Goal: Information Seeking & Learning: Learn about a topic

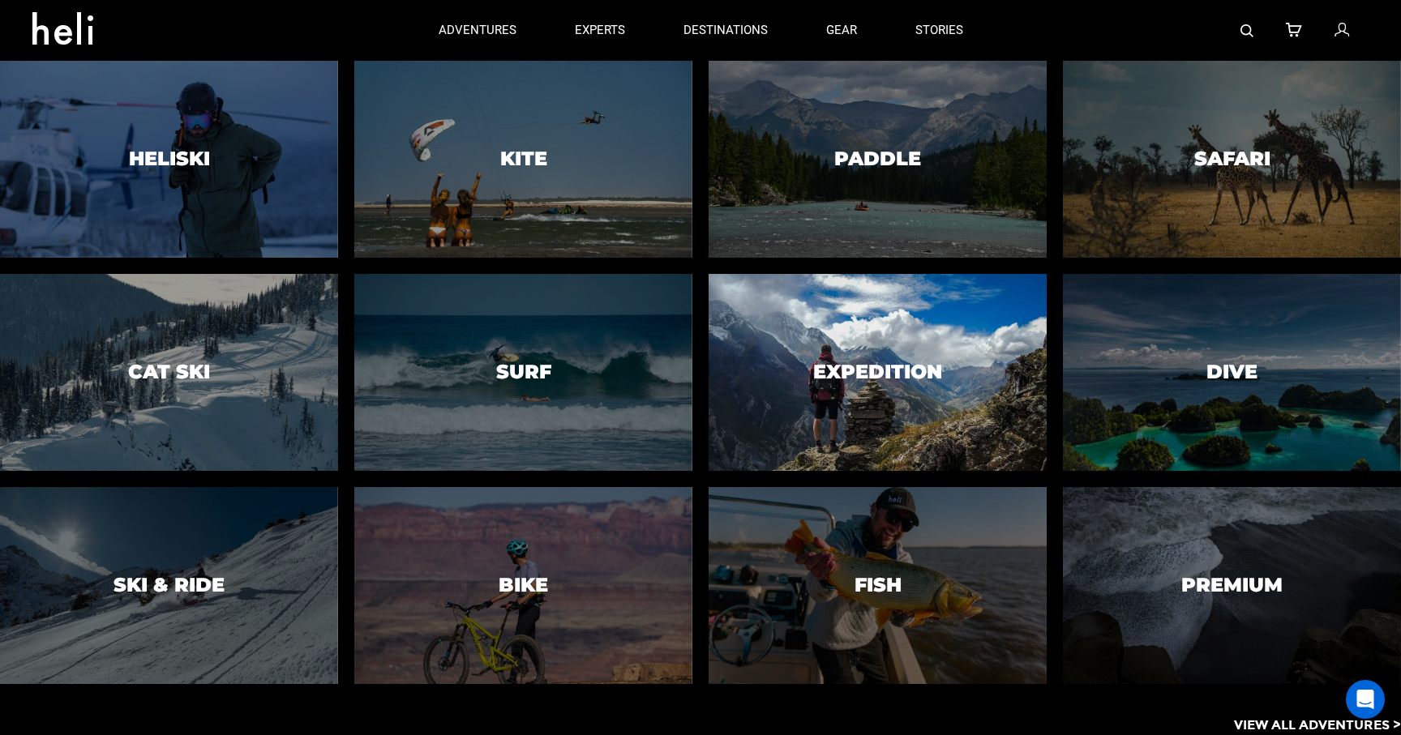
click at [867, 358] on div at bounding box center [877, 372] width 345 height 201
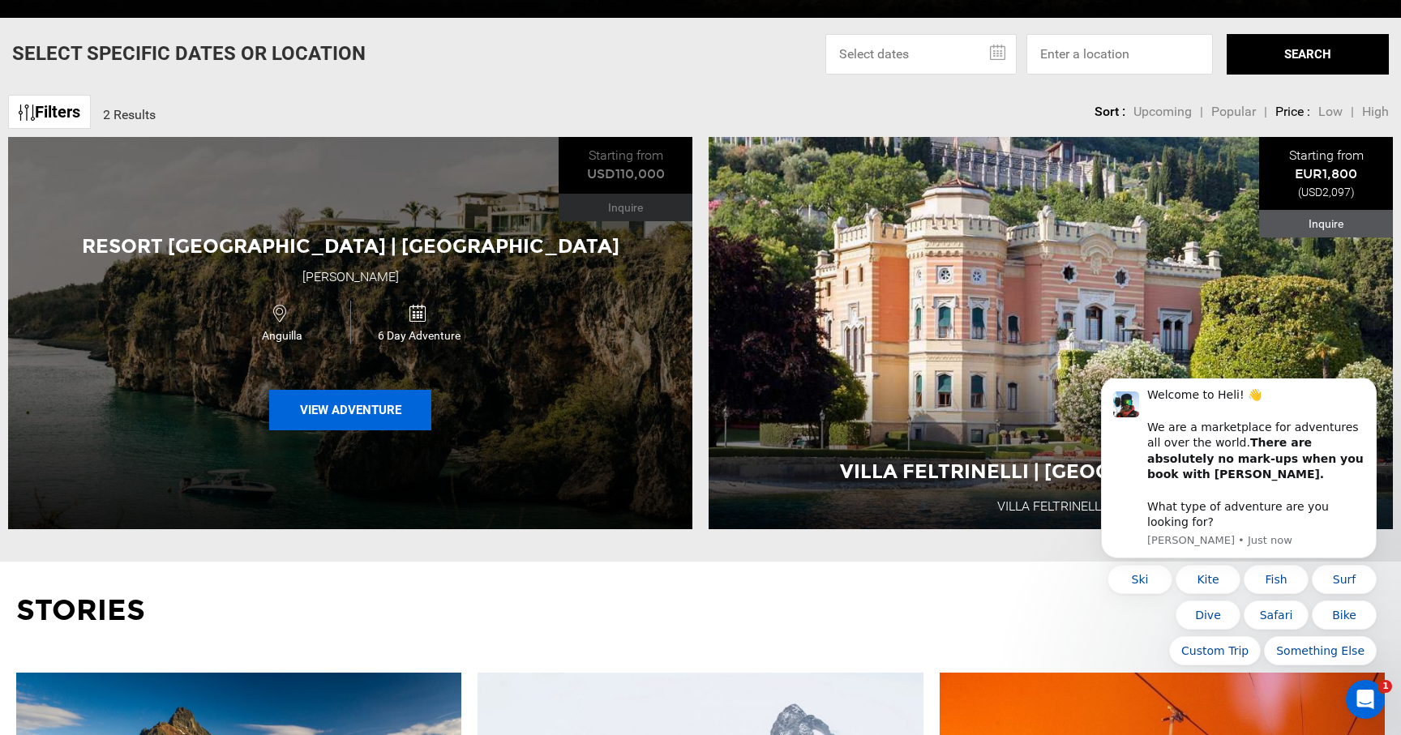
click at [320, 412] on button "View Adventure" at bounding box center [350, 410] width 162 height 41
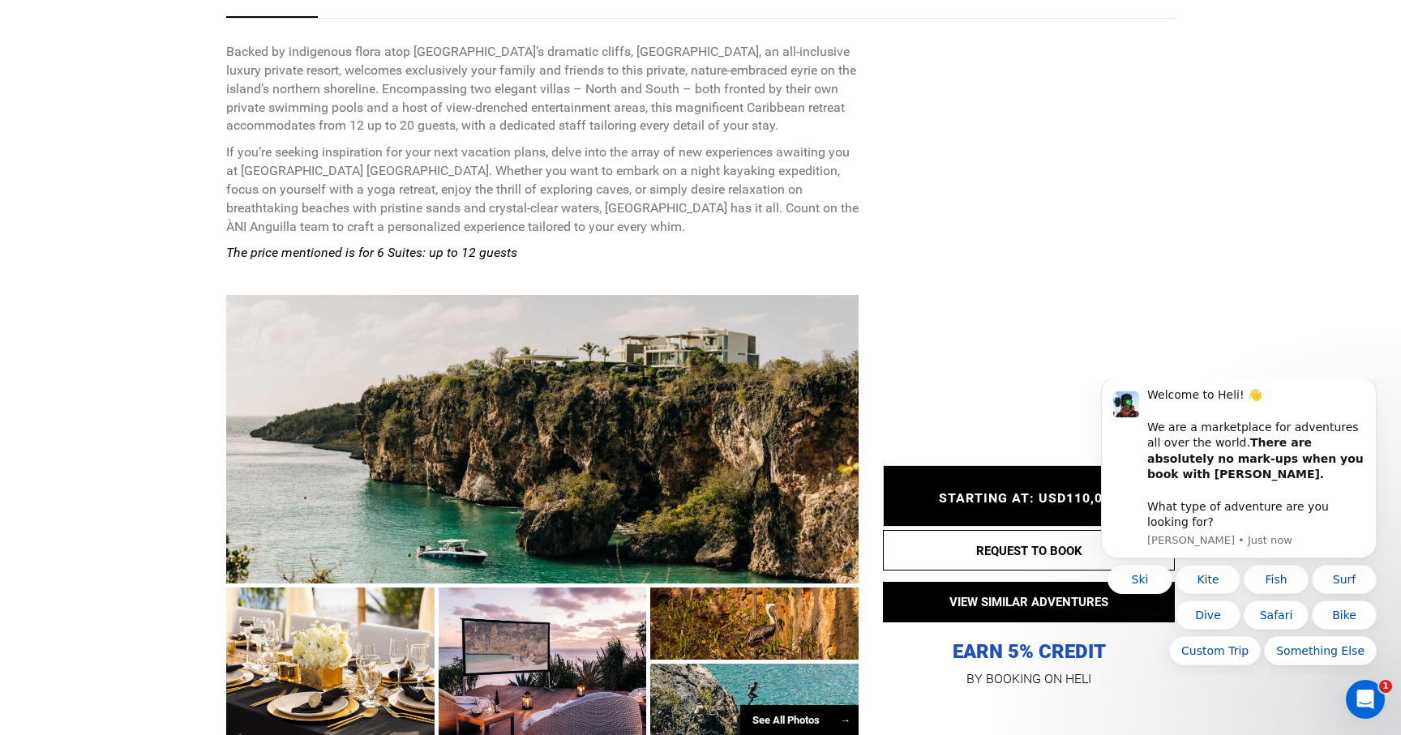
scroll to position [675, 0]
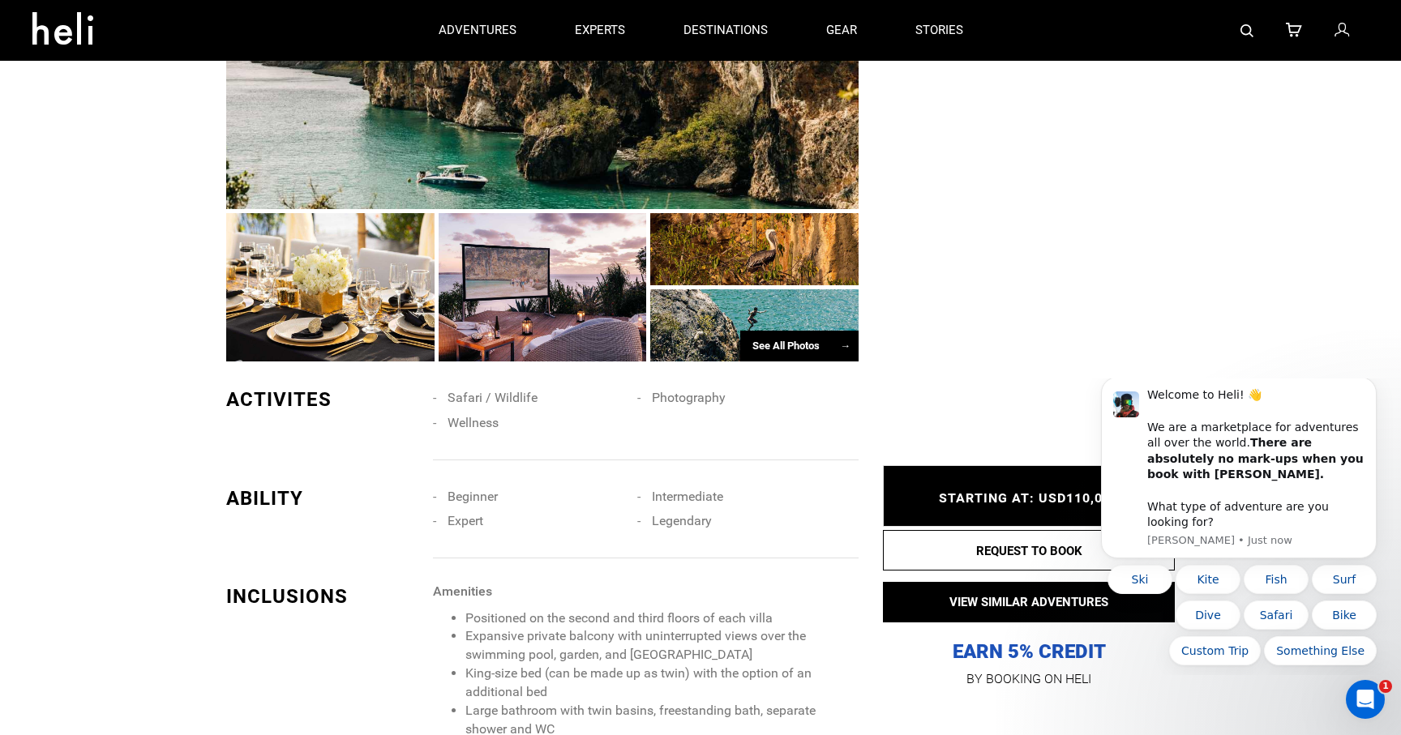
scroll to position [1040, 0]
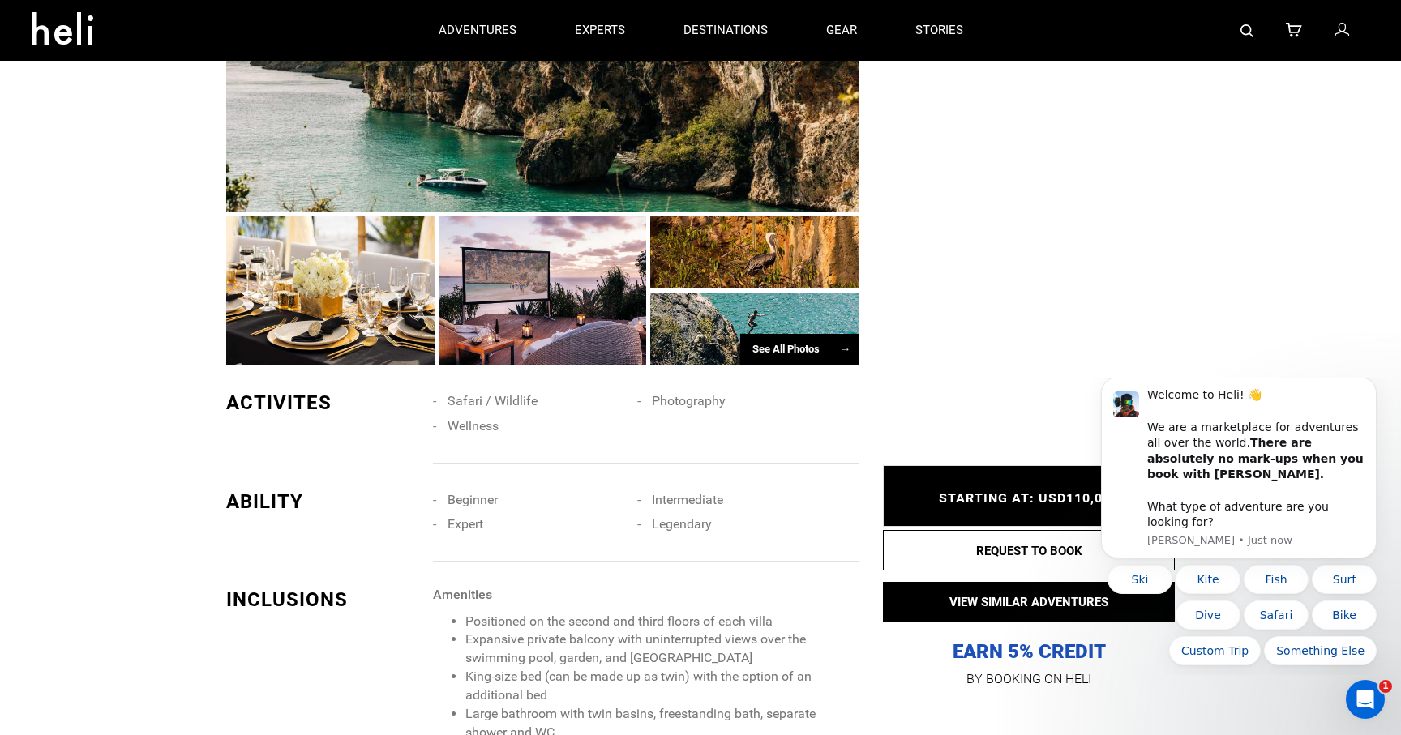
click at [342, 303] on div at bounding box center [330, 291] width 208 height 148
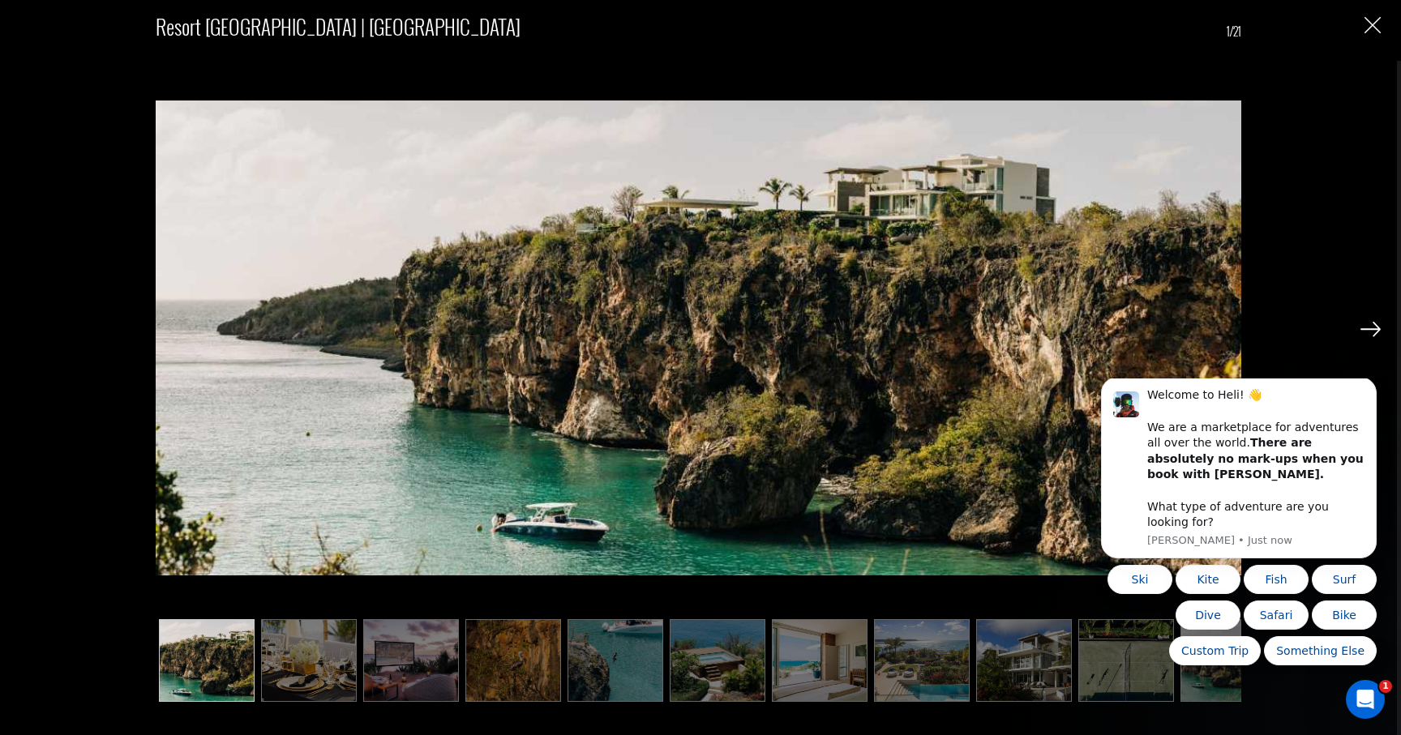
click at [339, 658] on img at bounding box center [309, 661] width 96 height 83
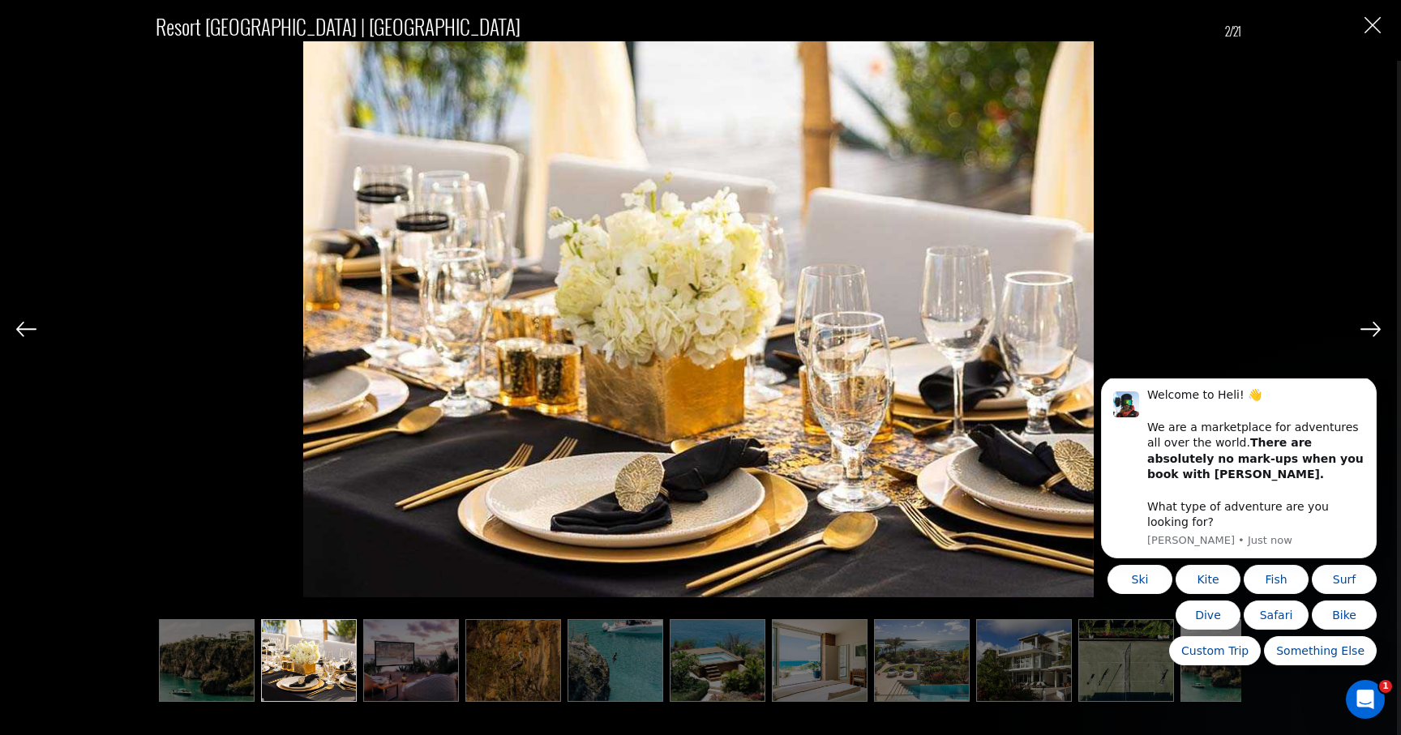
click at [1369, 328] on img at bounding box center [1371, 329] width 20 height 15
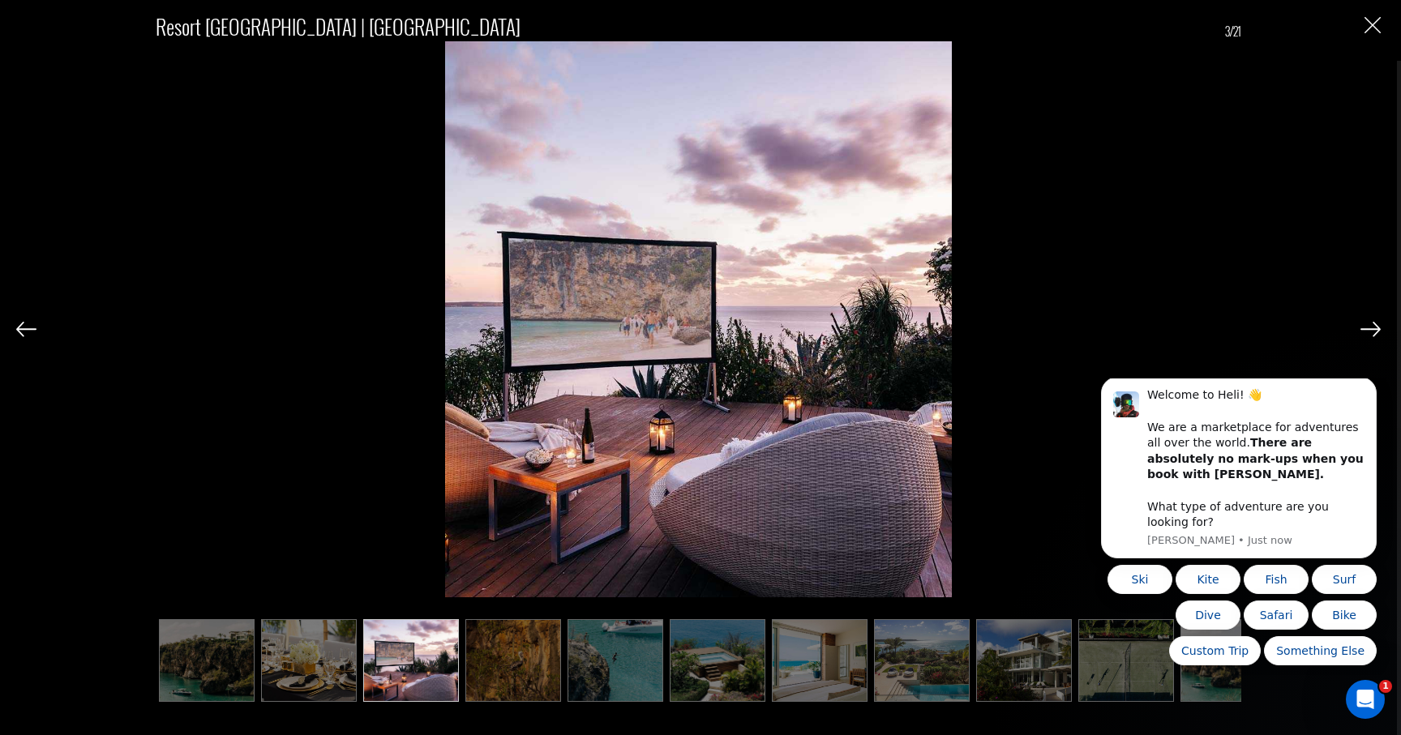
click at [1369, 328] on img at bounding box center [1371, 329] width 20 height 15
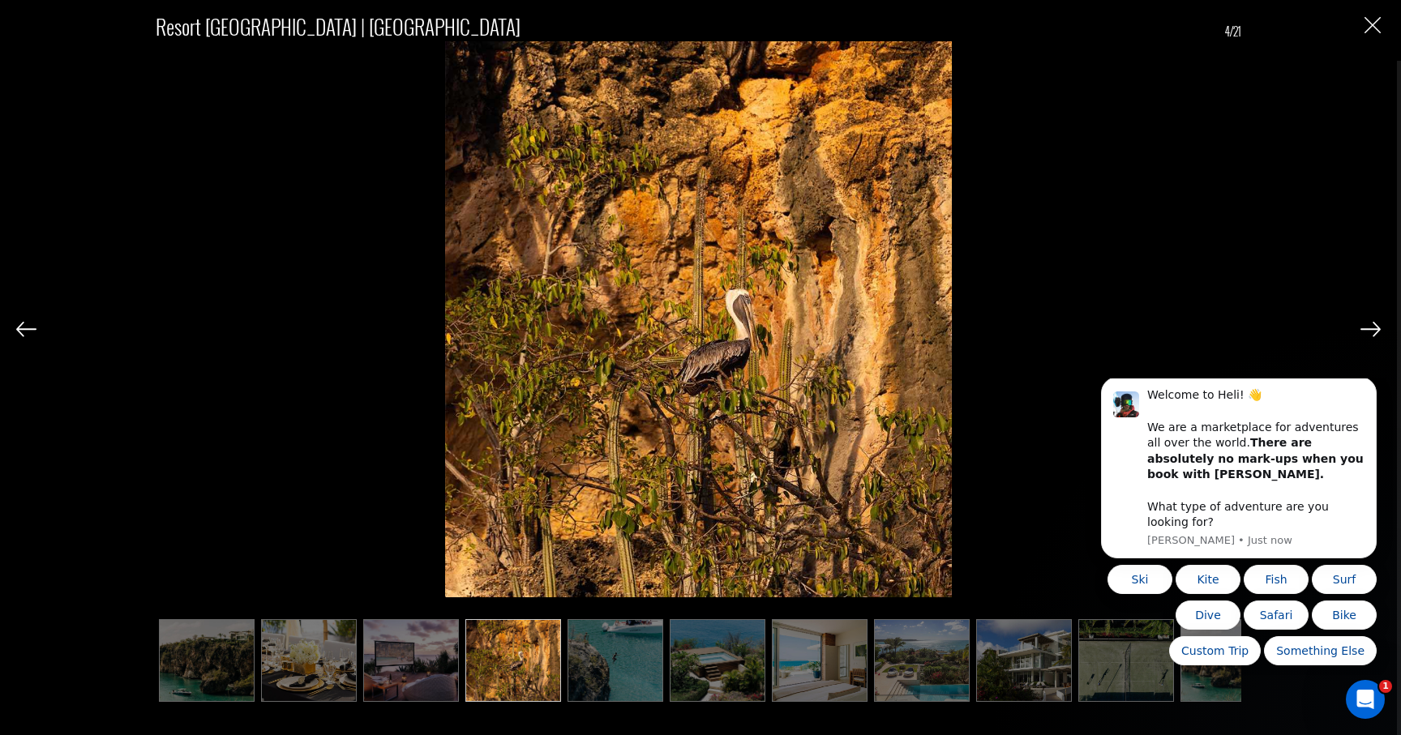
click at [1369, 328] on img at bounding box center [1371, 329] width 20 height 15
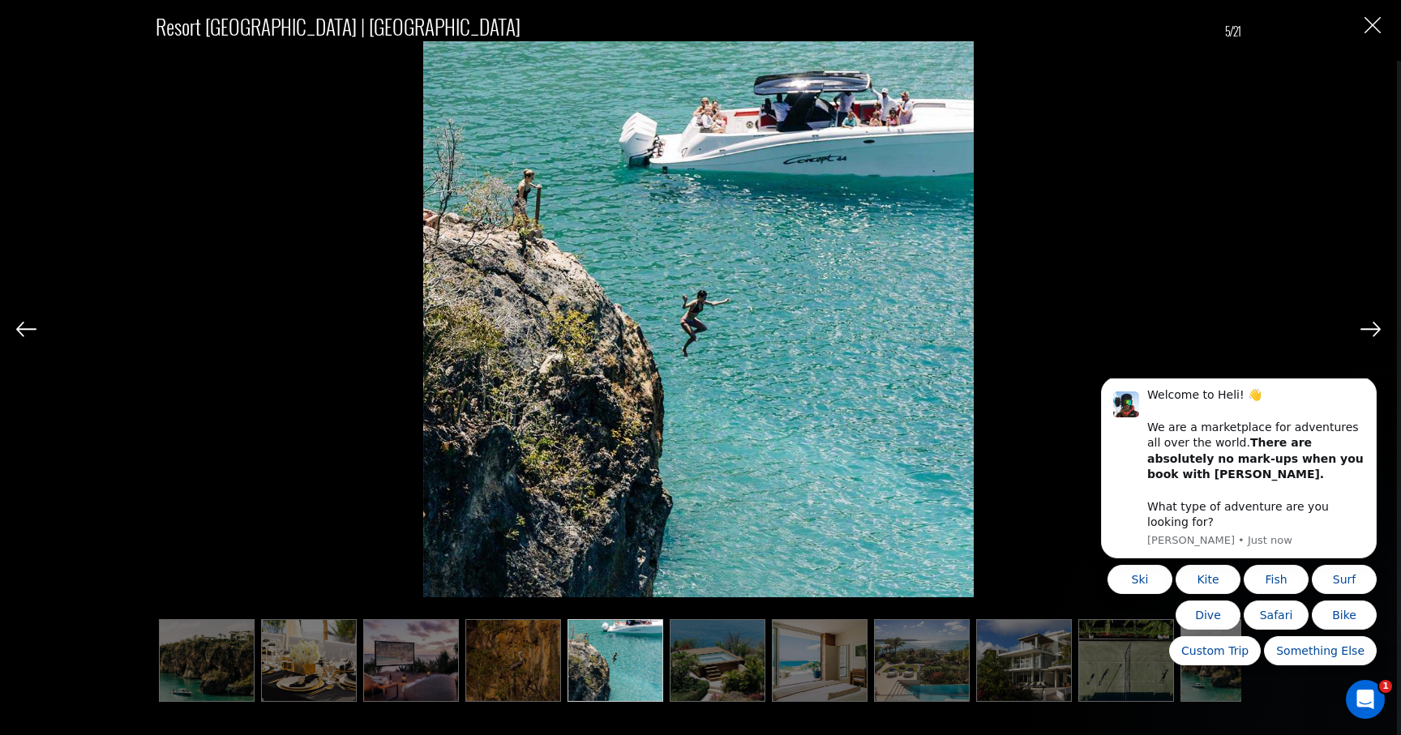
click at [1369, 328] on img at bounding box center [1371, 329] width 20 height 15
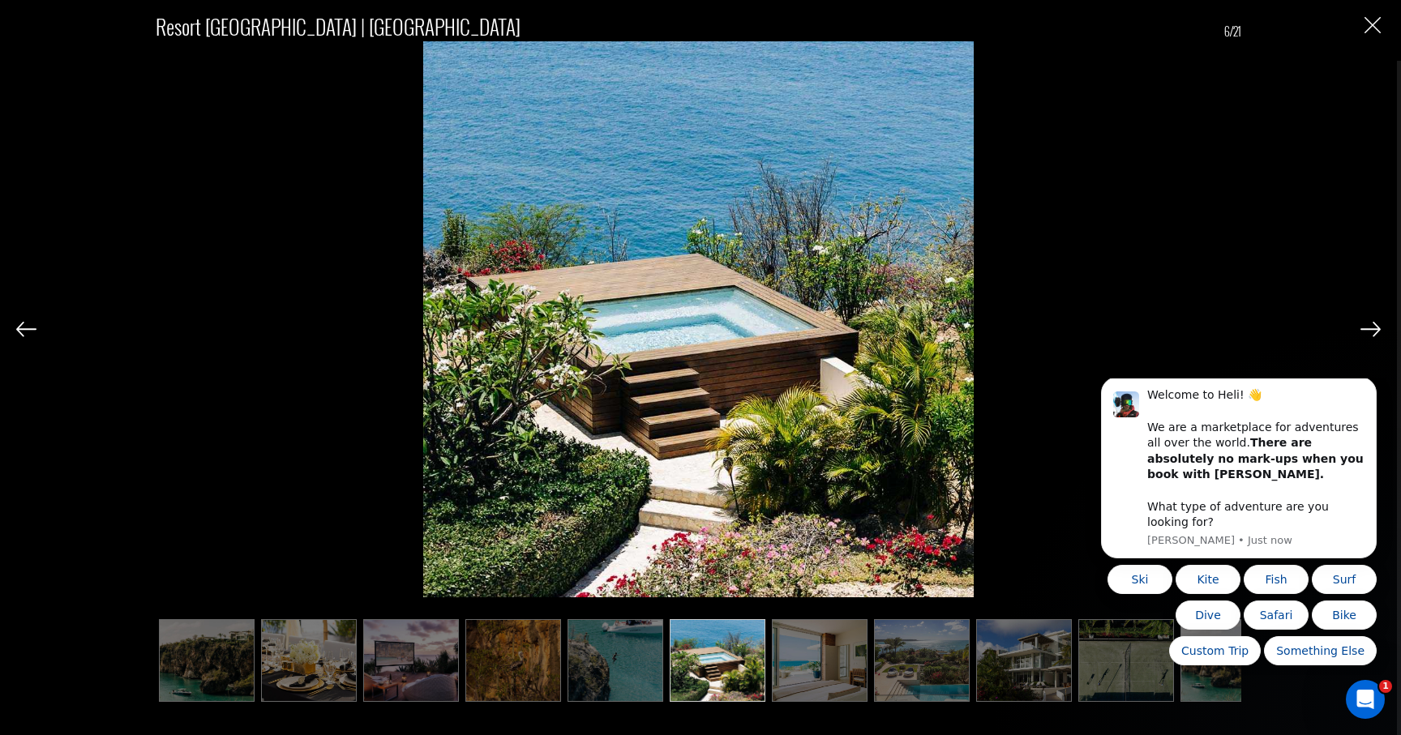
click at [1369, 328] on img at bounding box center [1371, 329] width 20 height 15
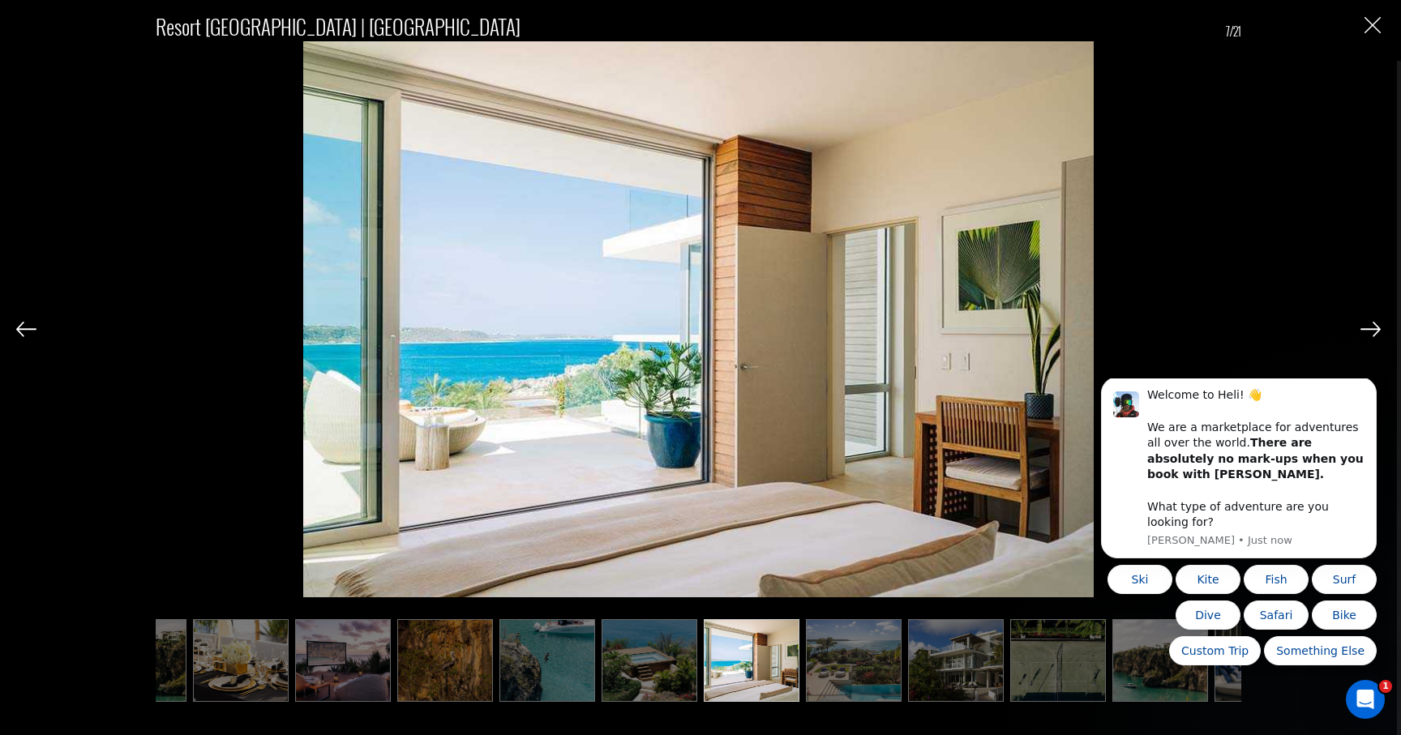
click at [1369, 328] on img at bounding box center [1371, 329] width 20 height 15
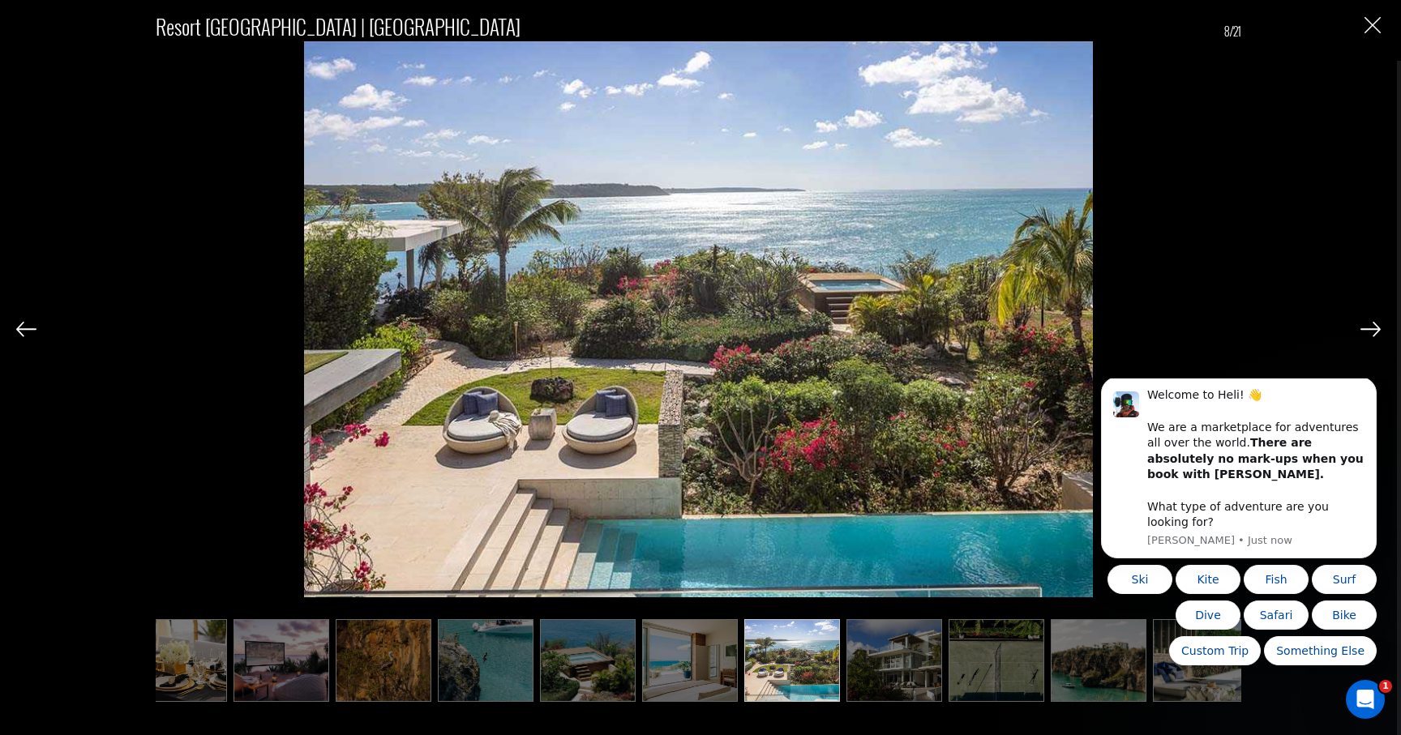
click at [1369, 328] on img at bounding box center [1371, 329] width 20 height 15
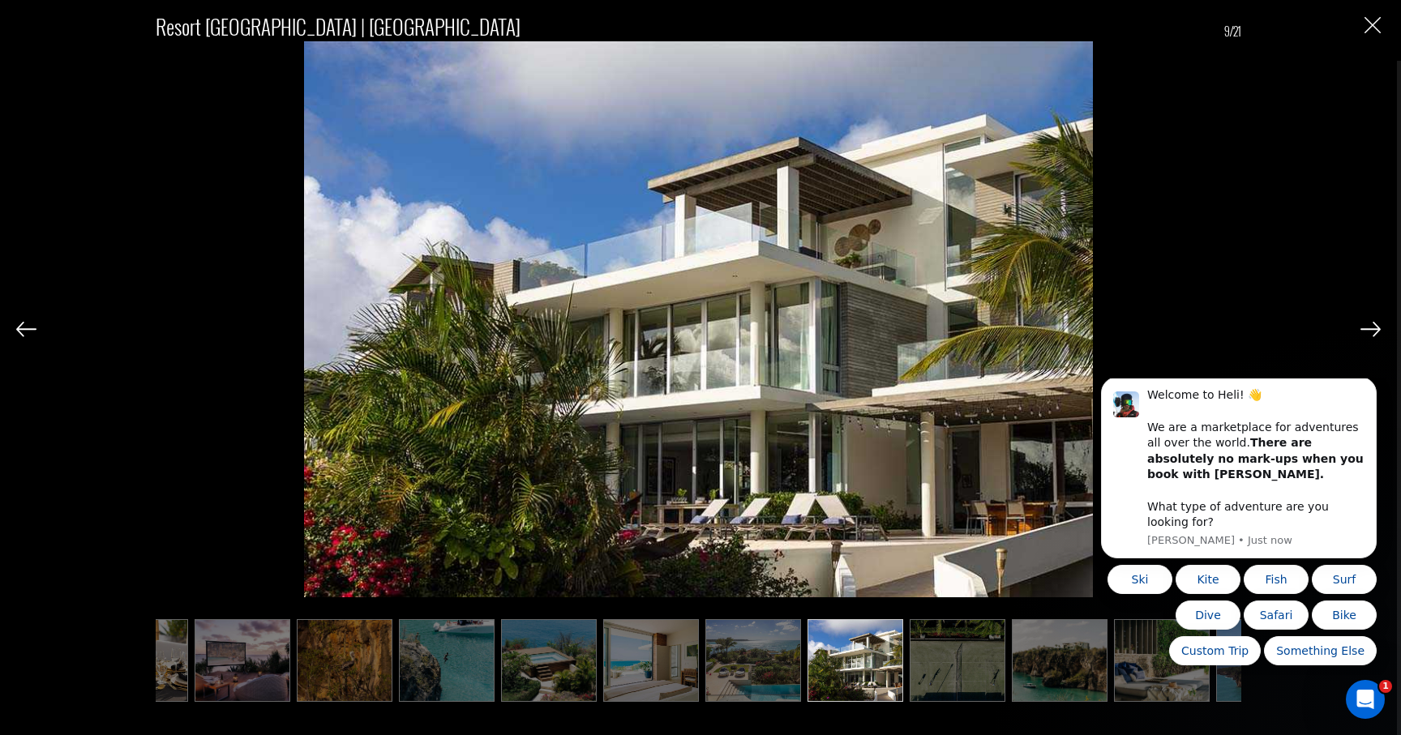
click at [1369, 328] on img at bounding box center [1371, 329] width 20 height 15
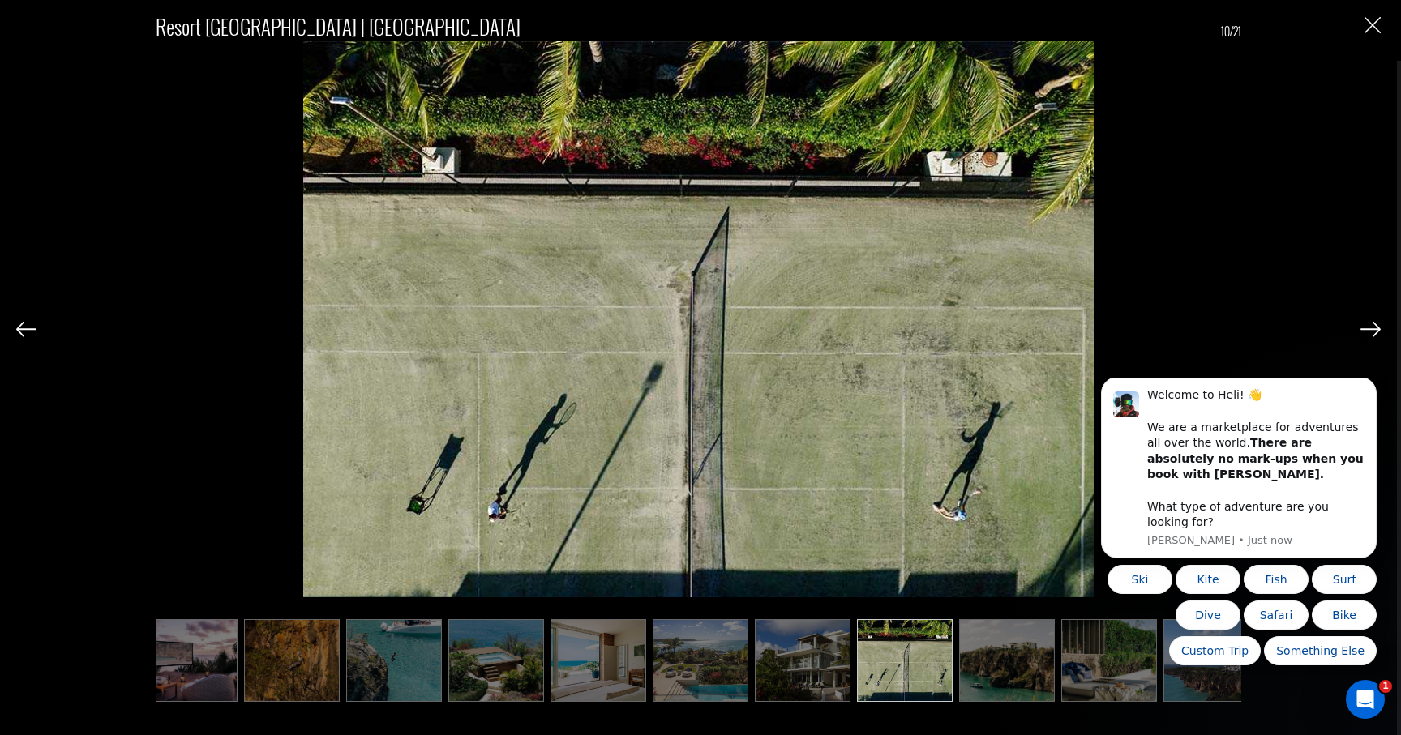
click at [1369, 328] on img at bounding box center [1371, 329] width 20 height 15
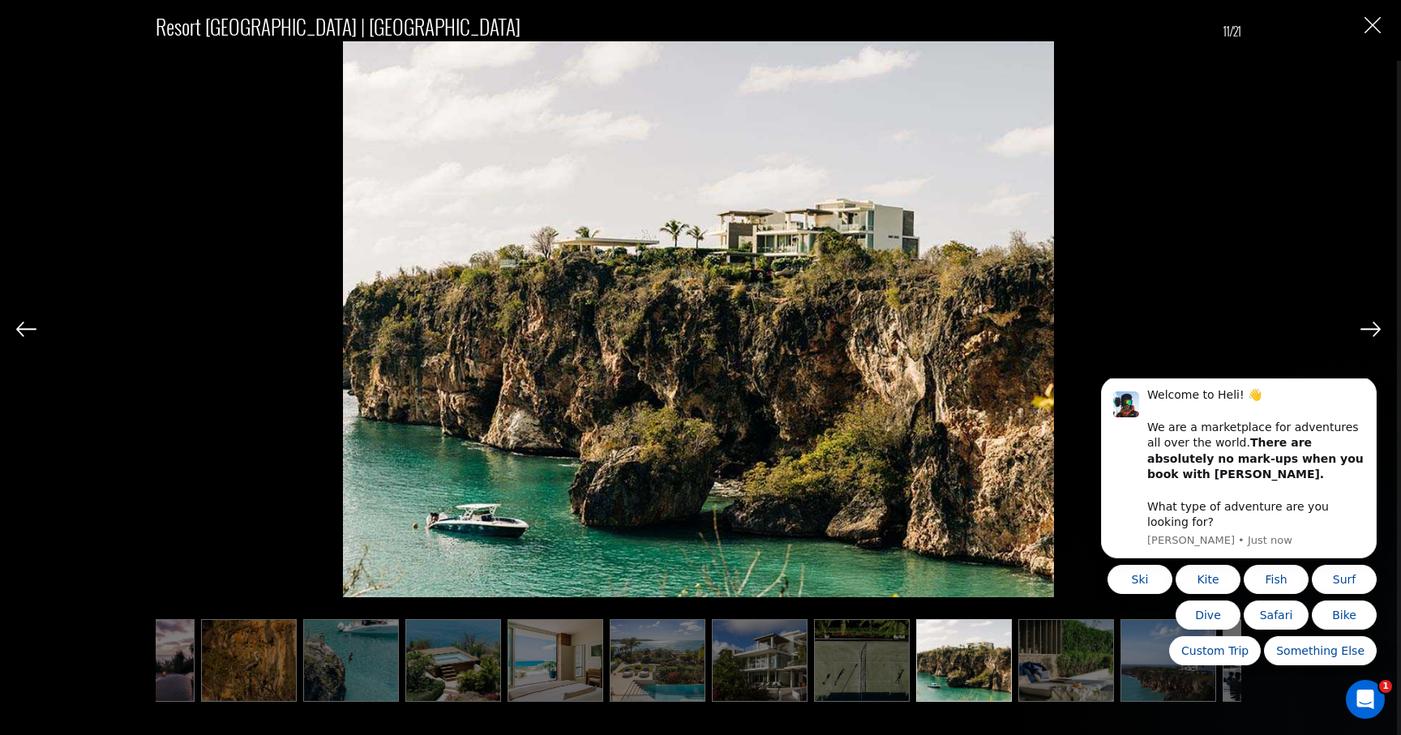
click at [1369, 328] on img at bounding box center [1371, 329] width 20 height 15
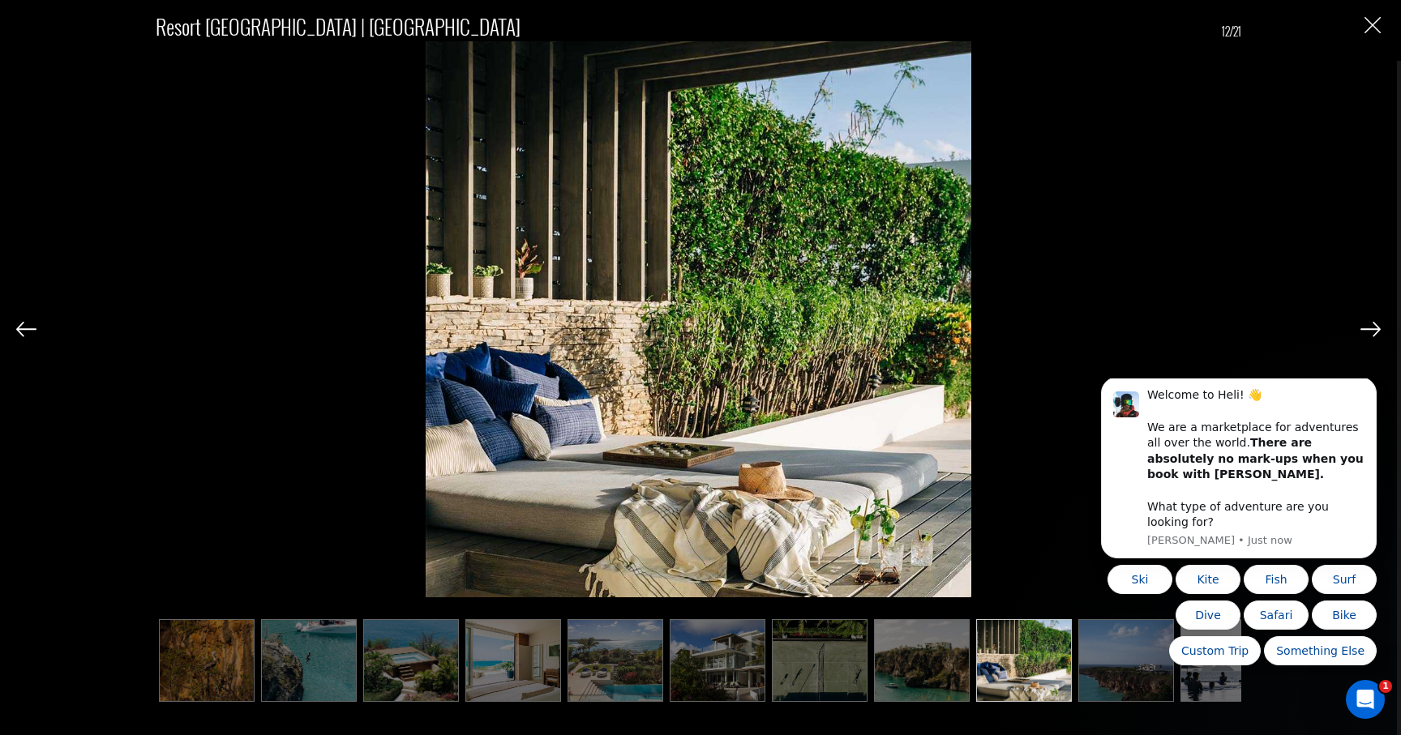
click at [1369, 328] on img at bounding box center [1371, 329] width 20 height 15
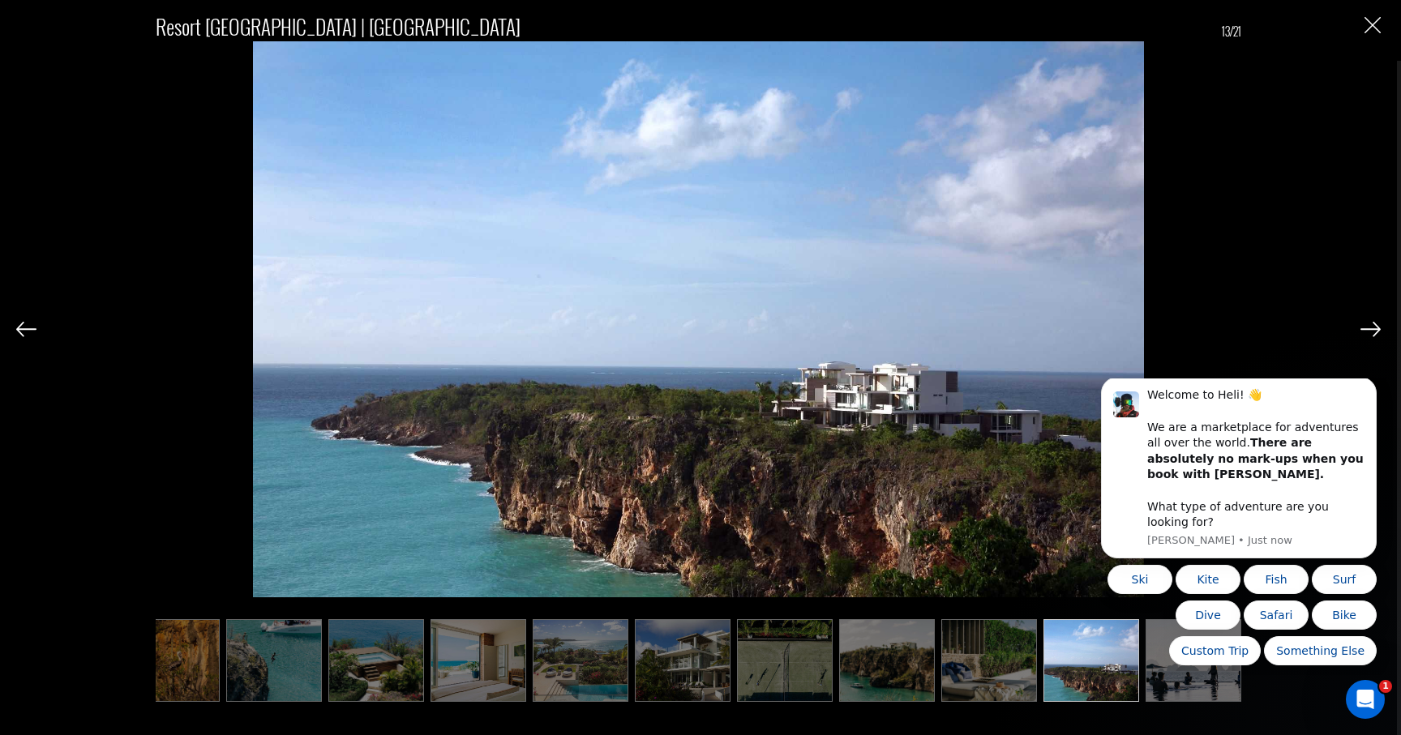
click at [1369, 328] on img at bounding box center [1371, 329] width 20 height 15
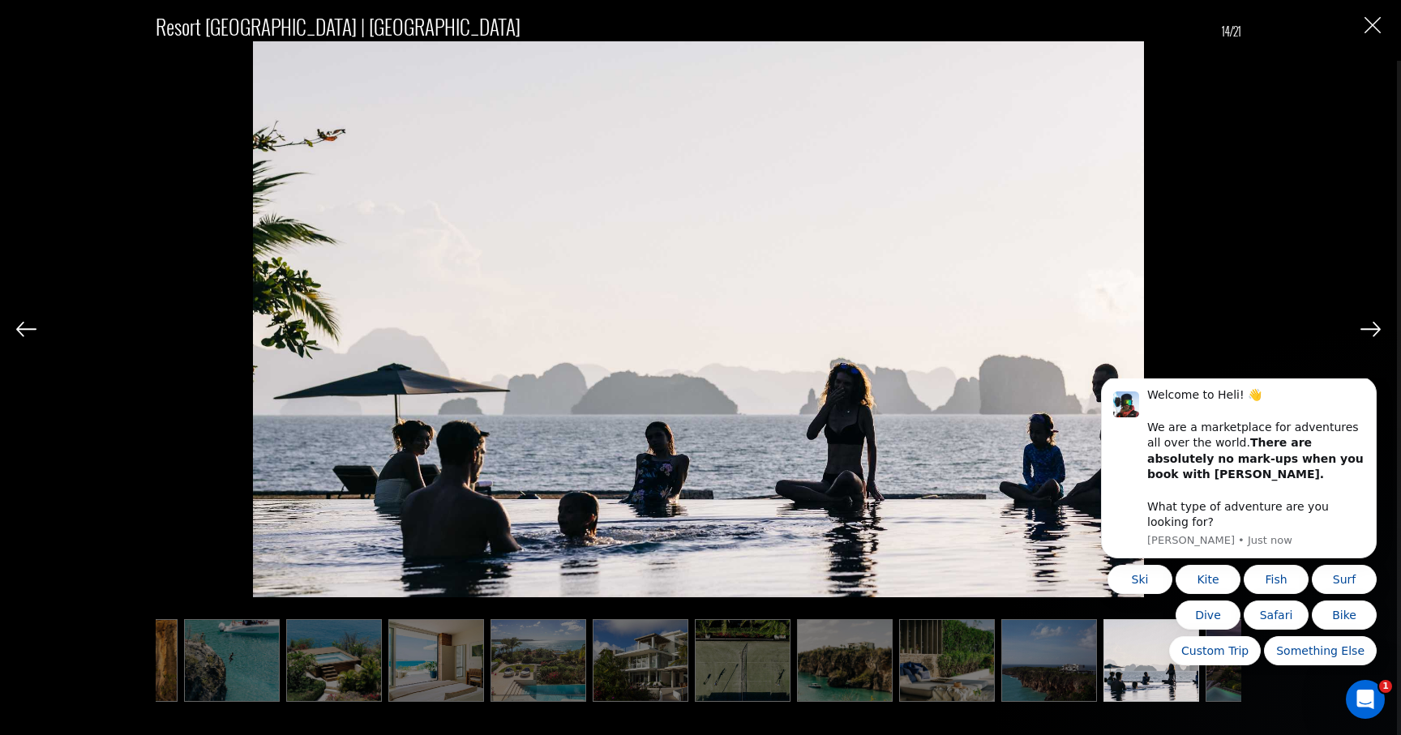
click at [1369, 328] on img at bounding box center [1371, 329] width 20 height 15
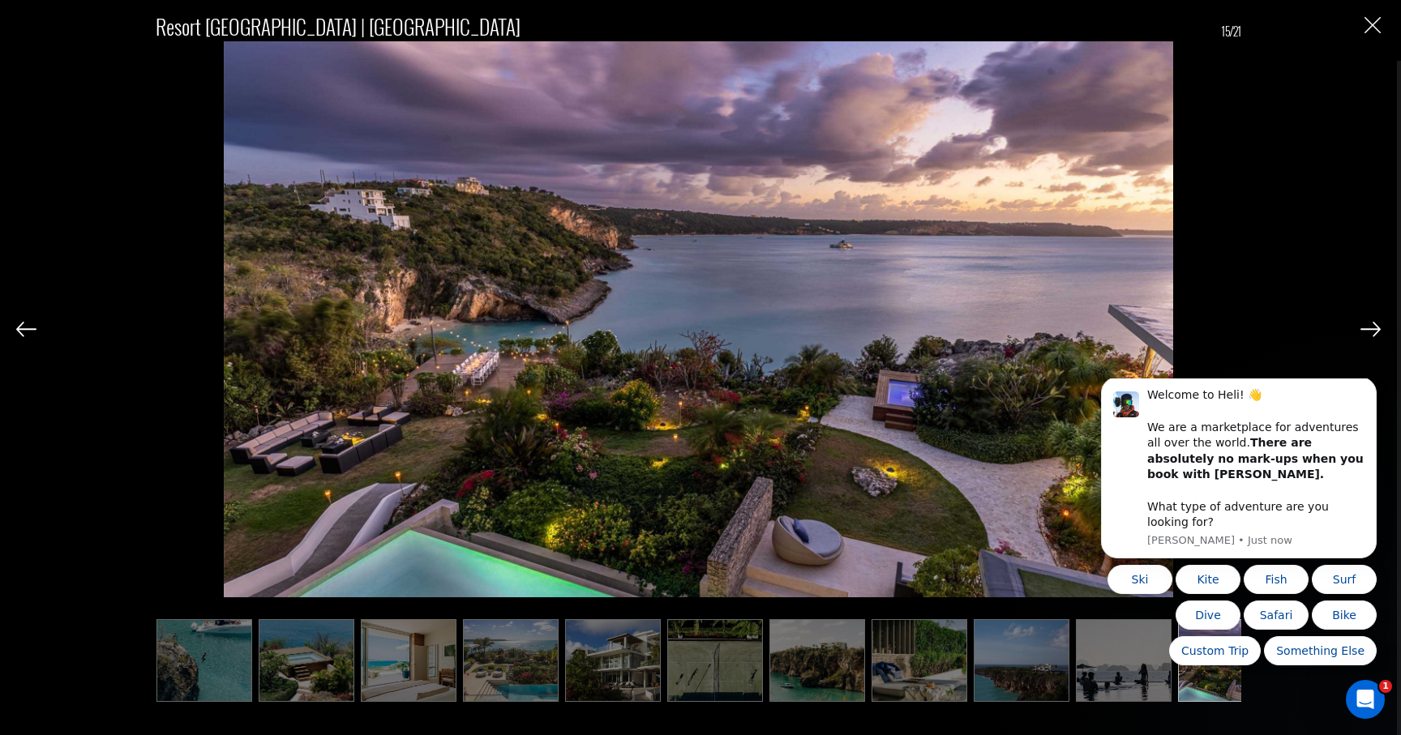
click at [1369, 328] on img at bounding box center [1371, 329] width 20 height 15
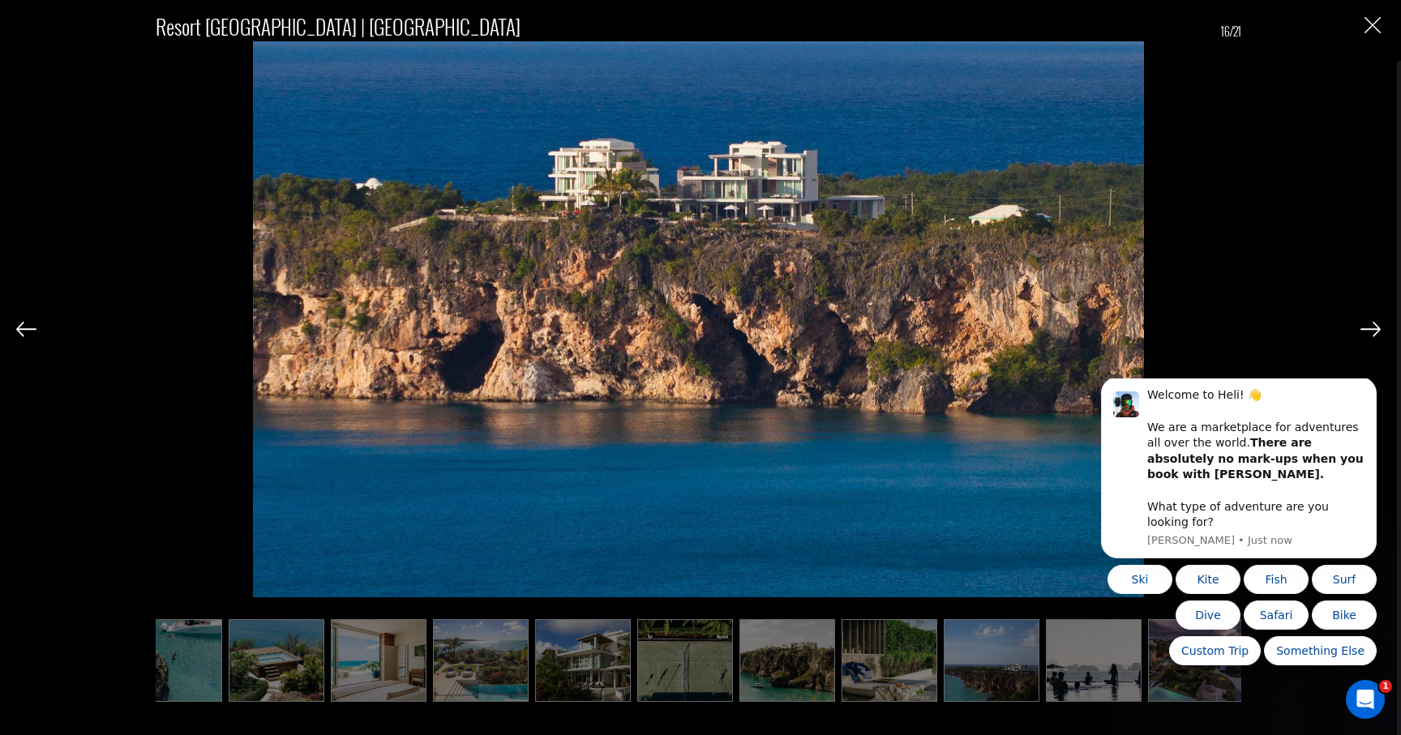
click at [1369, 328] on img at bounding box center [1371, 329] width 20 height 15
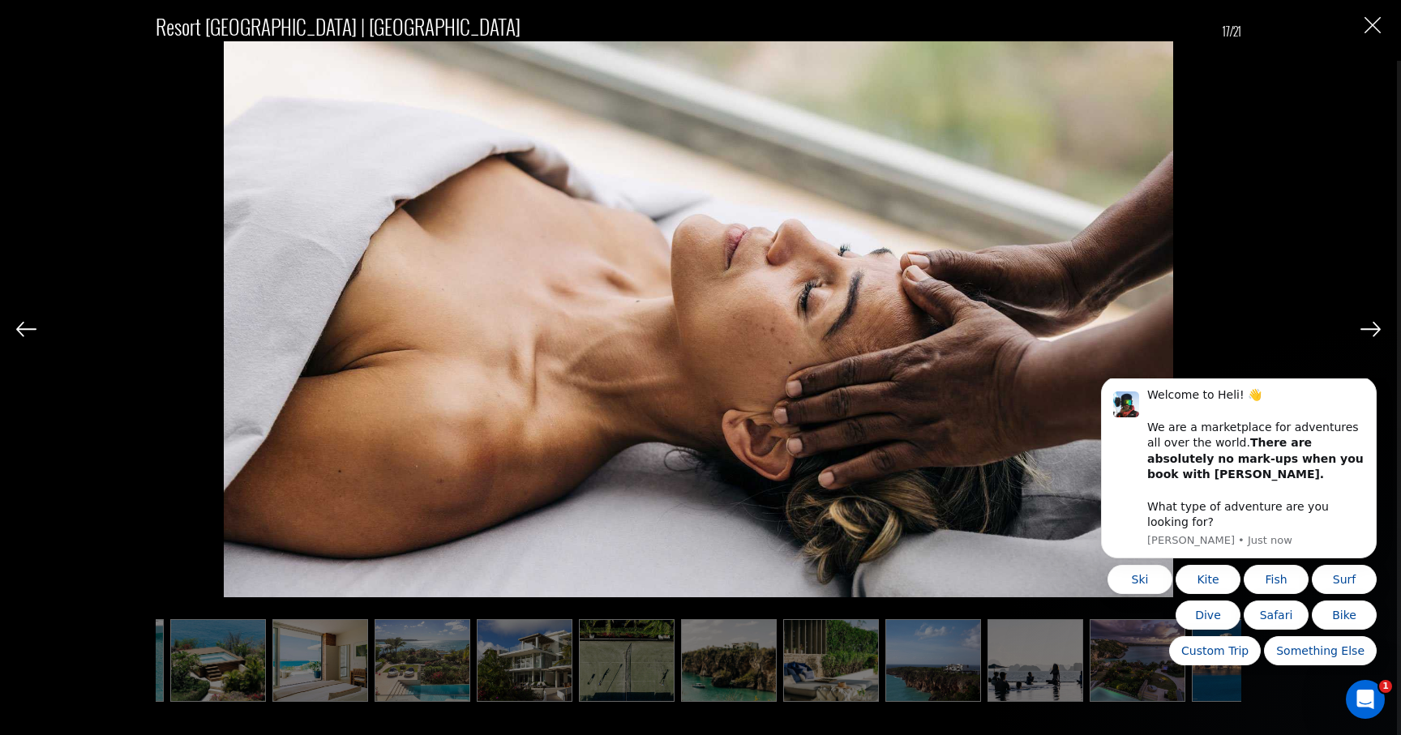
click at [1369, 29] on img "Close" at bounding box center [1373, 25] width 16 height 16
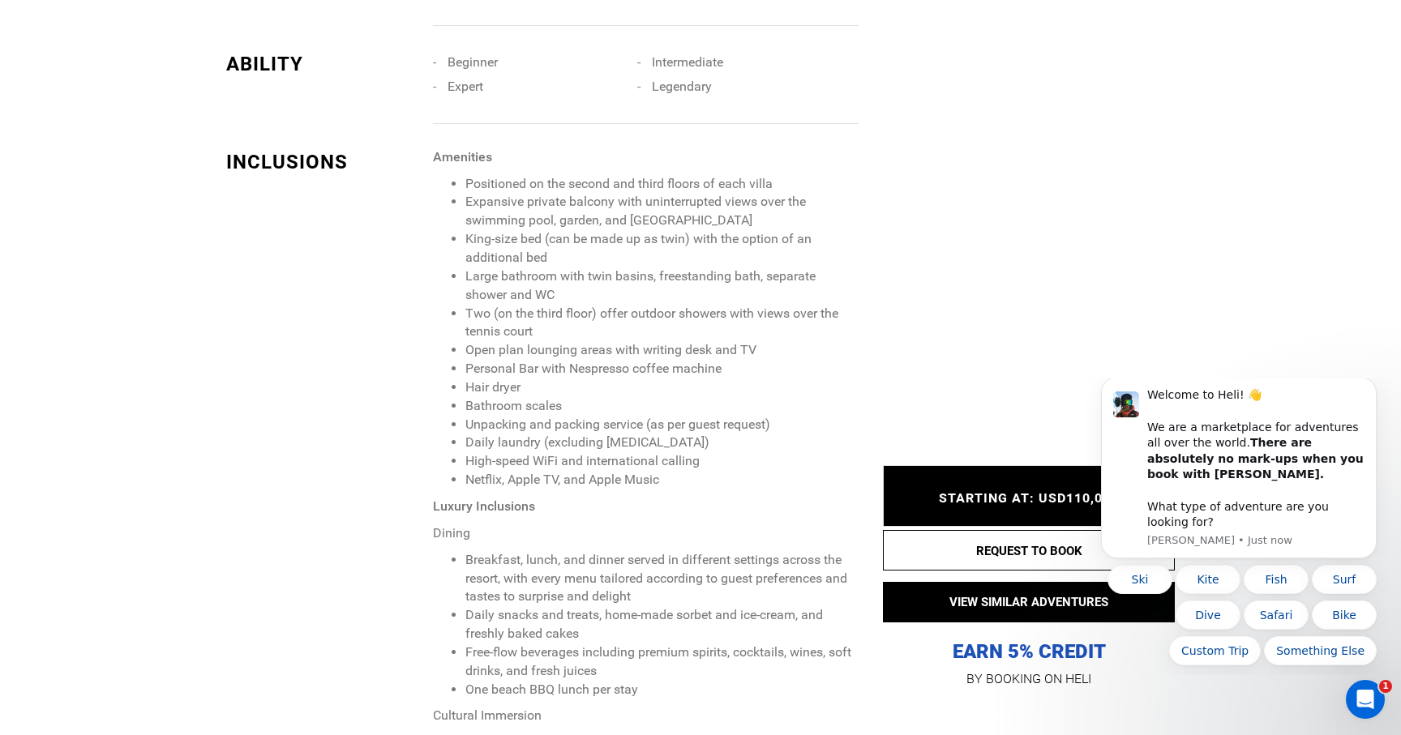
scroll to position [1569, 0]
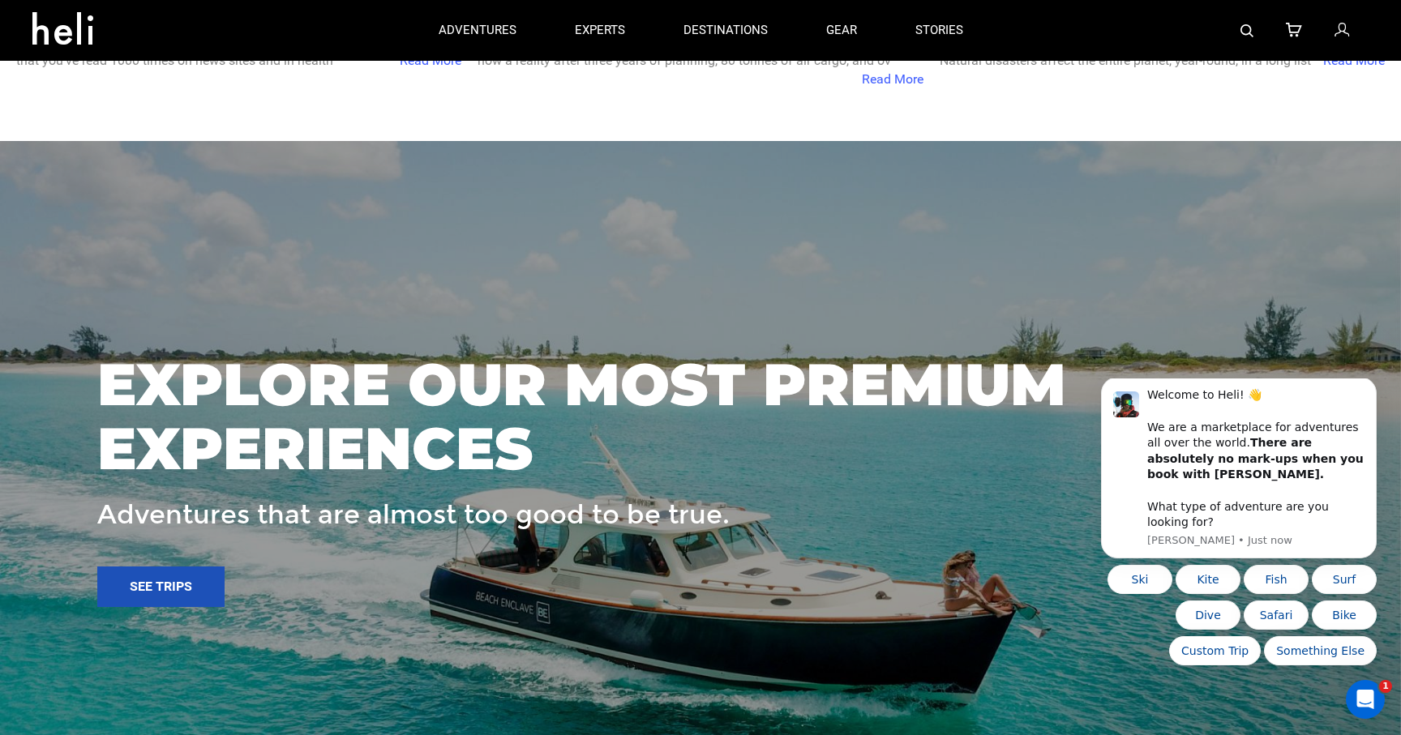
scroll to position [1681, 0]
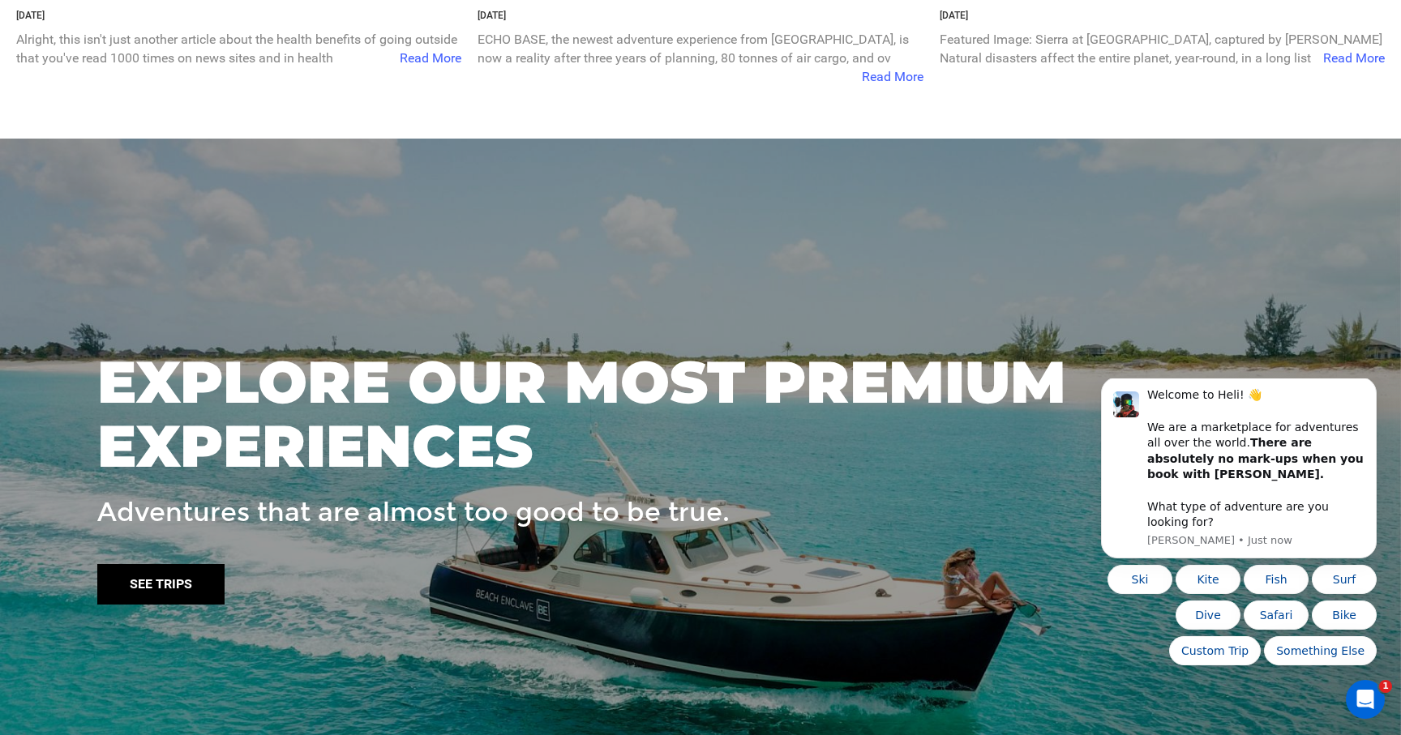
click at [190, 579] on link "See trips" at bounding box center [160, 584] width 127 height 41
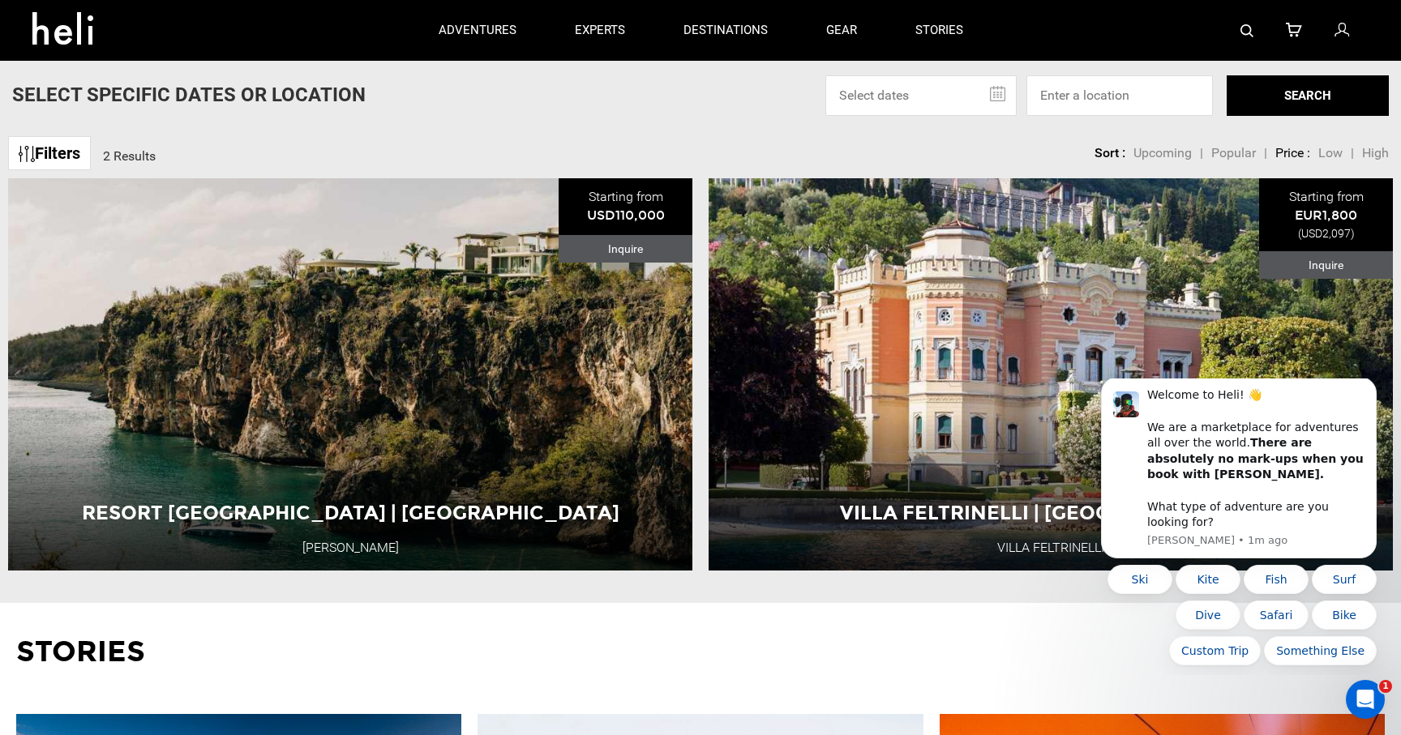
scroll to position [0, 0]
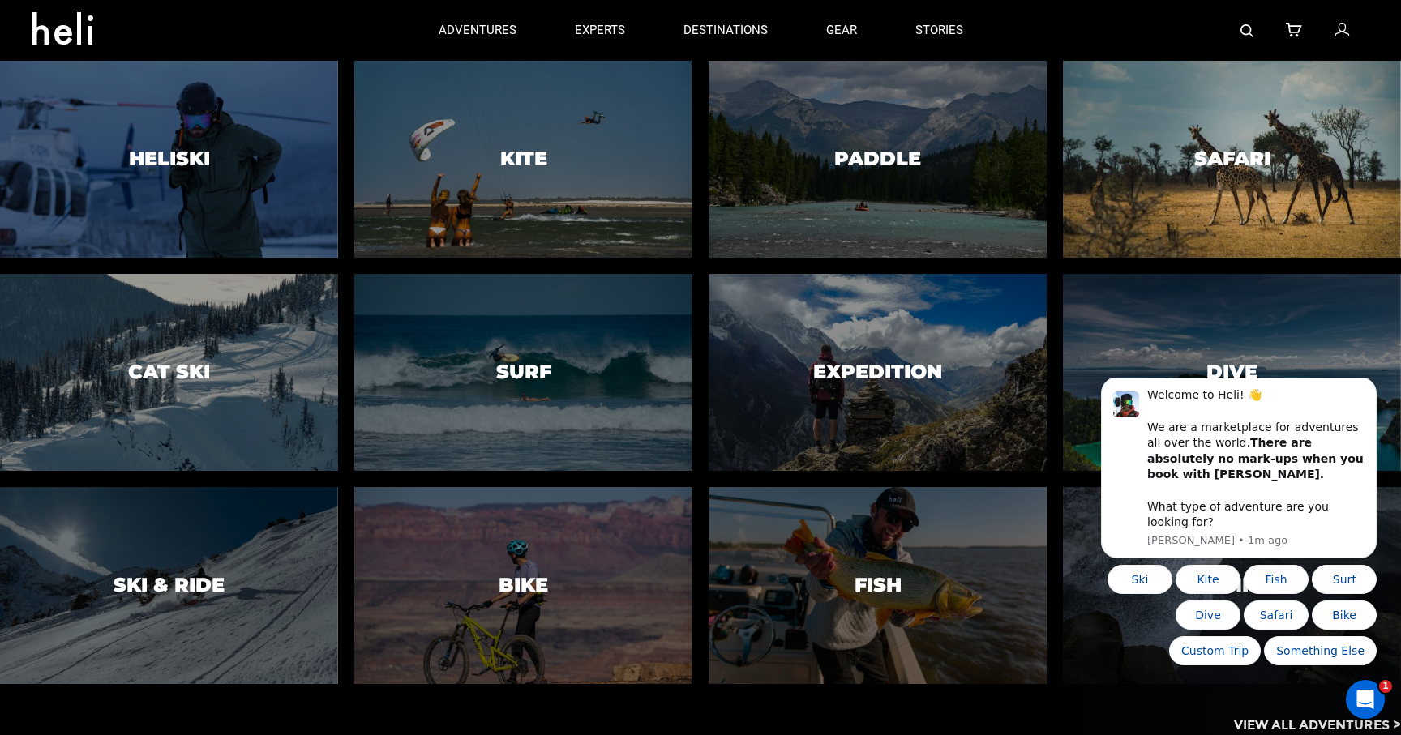
click at [1199, 159] on h3 "Safari" at bounding box center [1232, 158] width 76 height 21
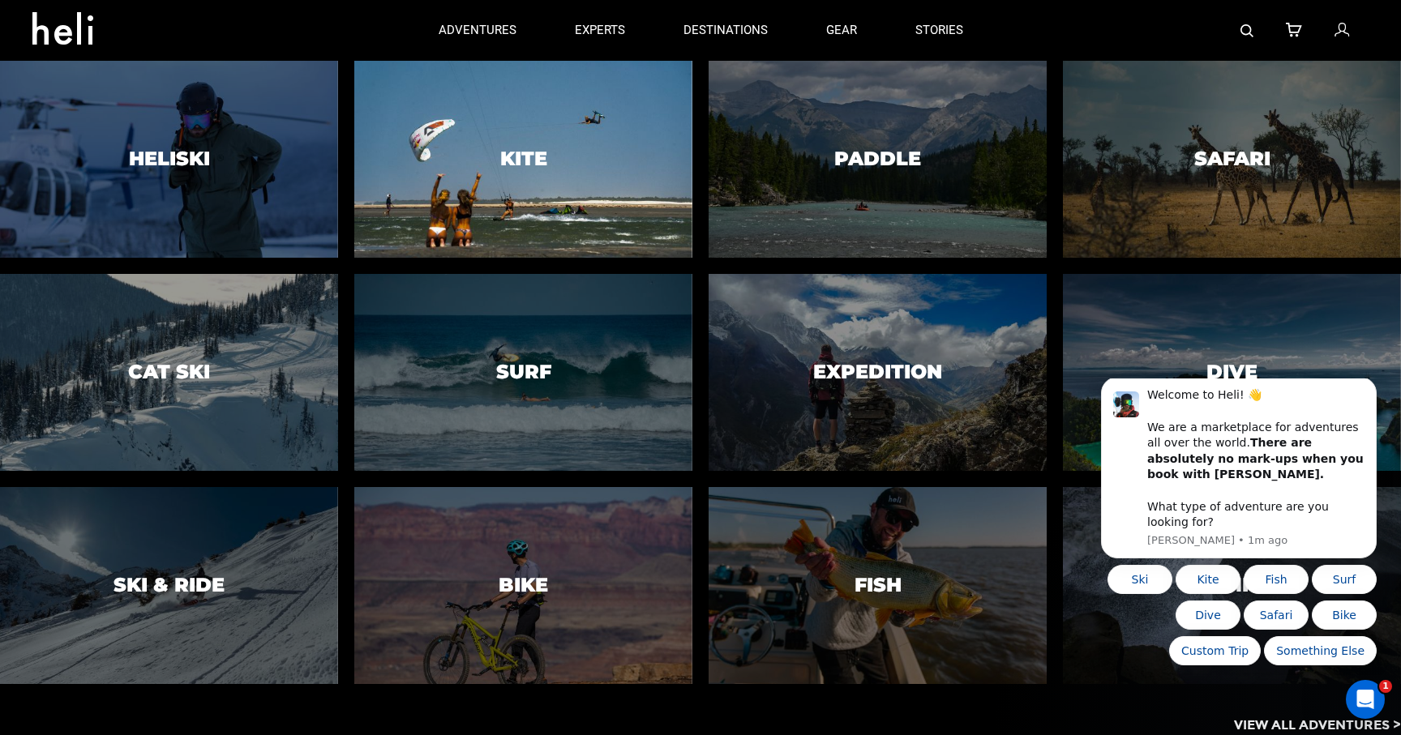
click at [538, 161] on h3 "Kite" at bounding box center [523, 158] width 47 height 21
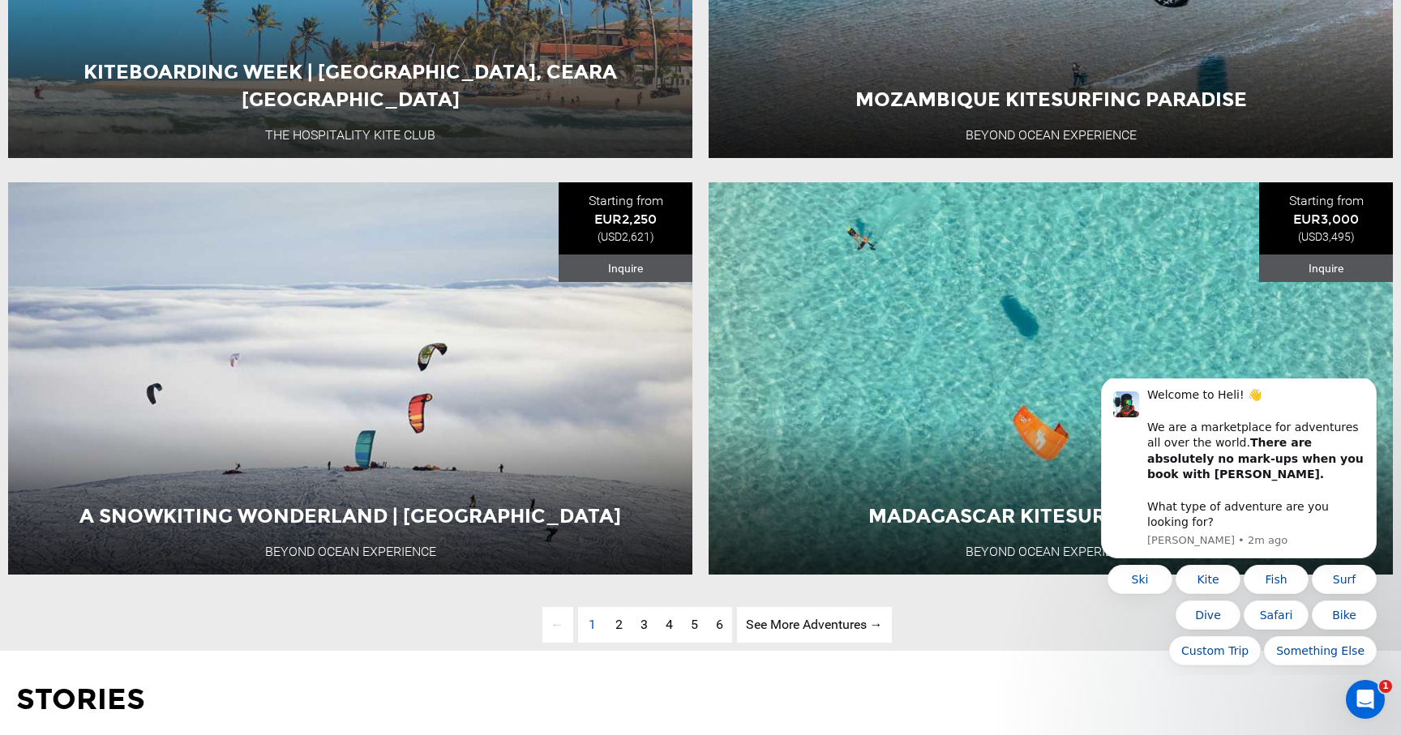
scroll to position [4871, 0]
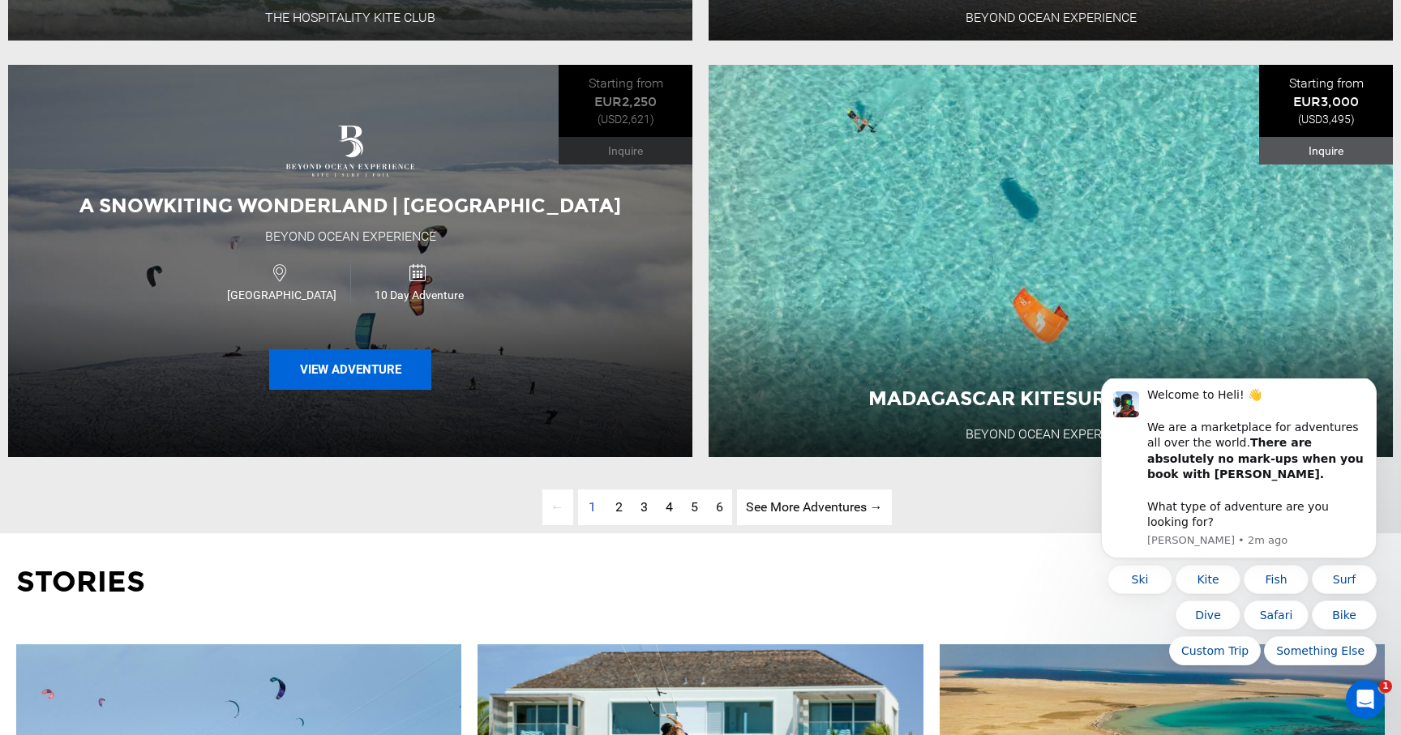
click at [382, 350] on button "View Adventure" at bounding box center [350, 370] width 162 height 41
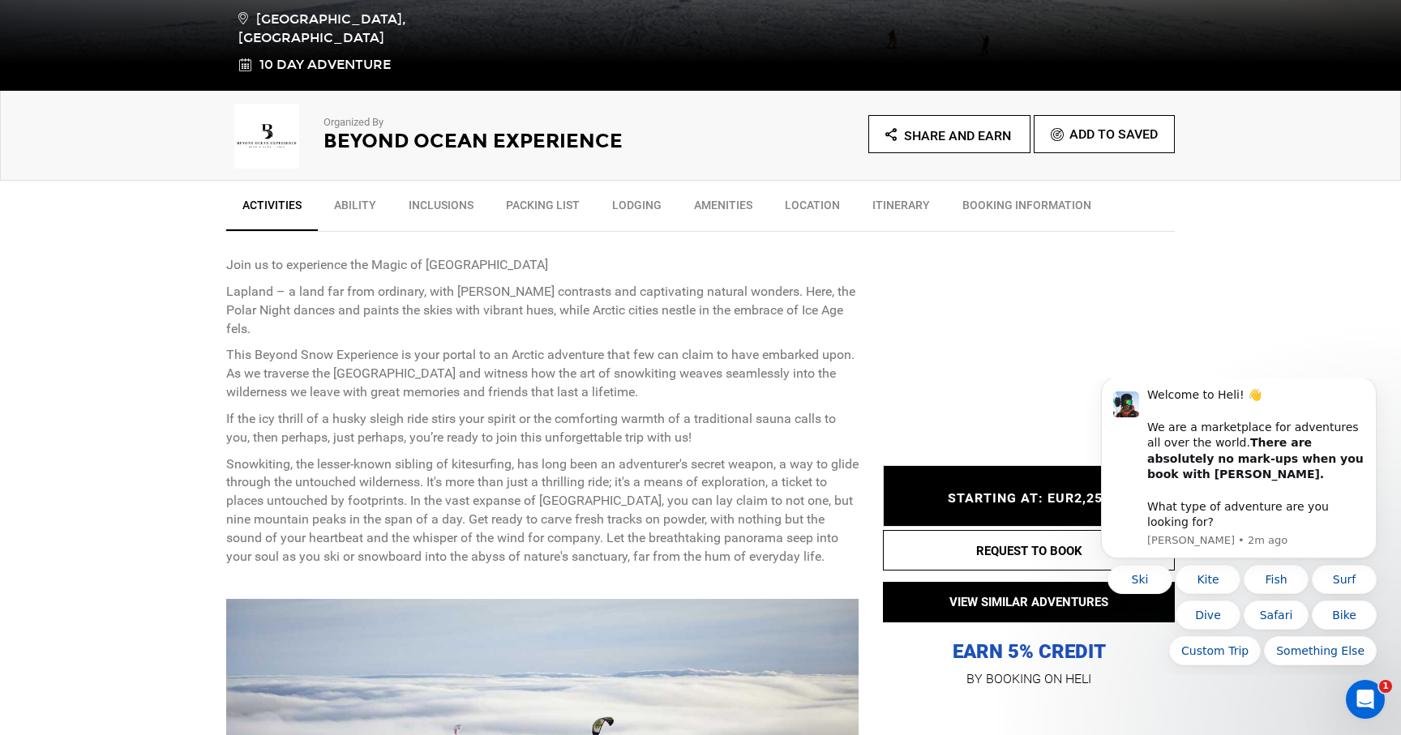
scroll to position [531, 0]
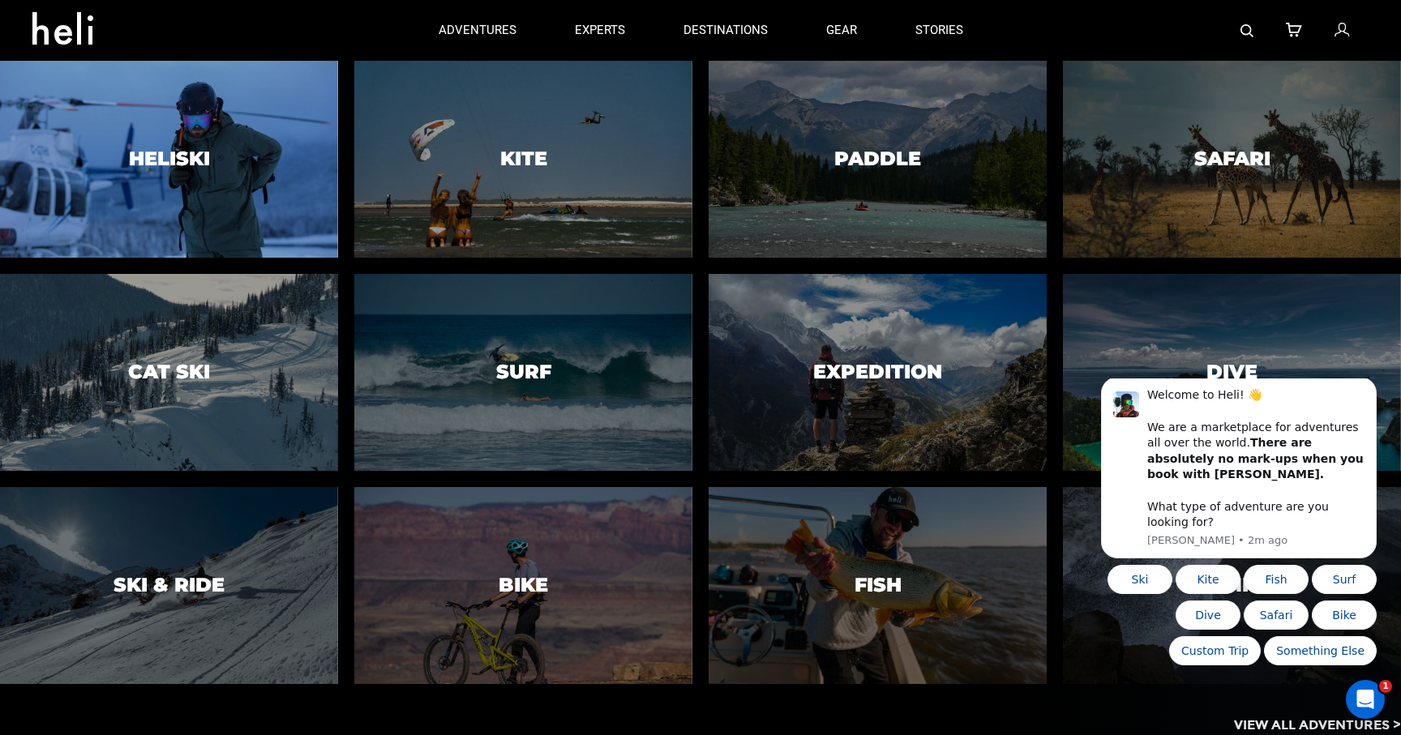
click at [194, 163] on h3 "Heliski" at bounding box center [169, 158] width 81 height 21
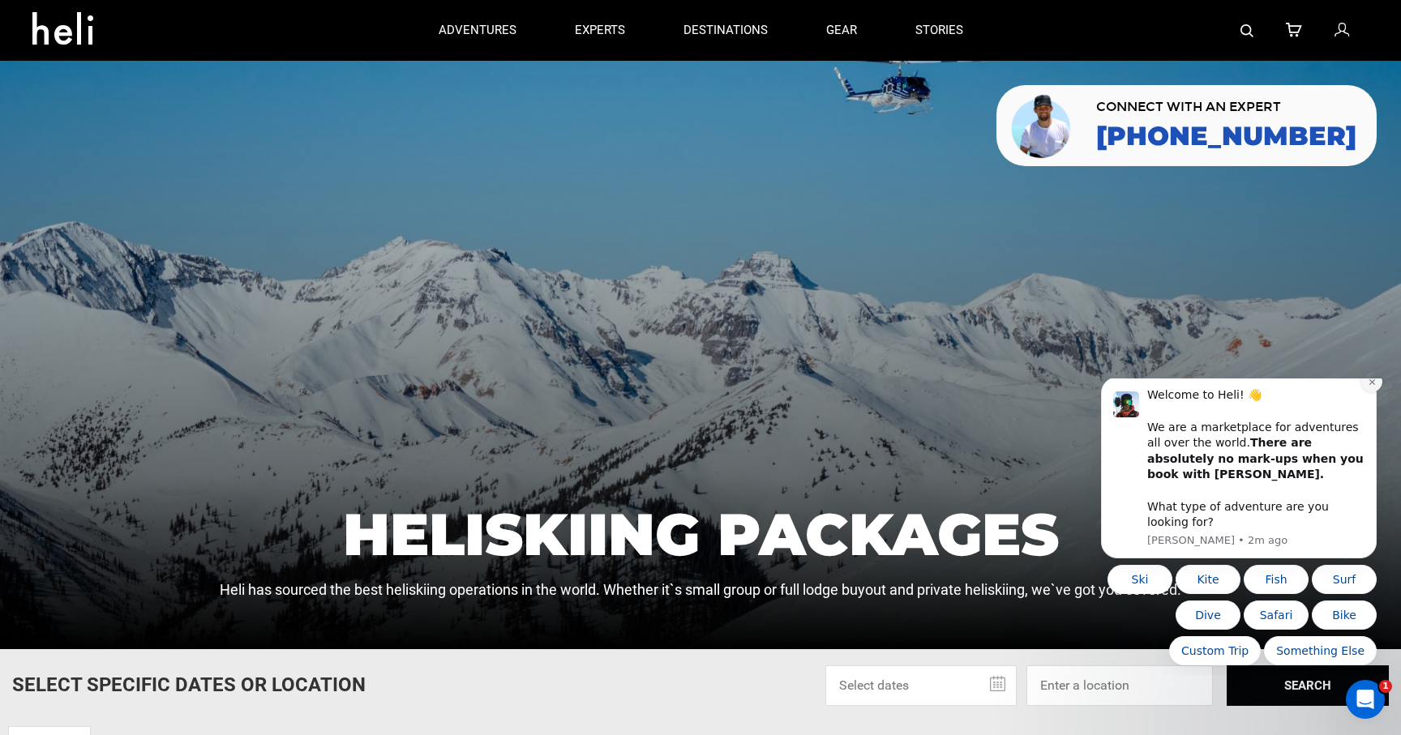
click at [1373, 387] on icon "Dismiss notification" at bounding box center [1372, 382] width 9 height 9
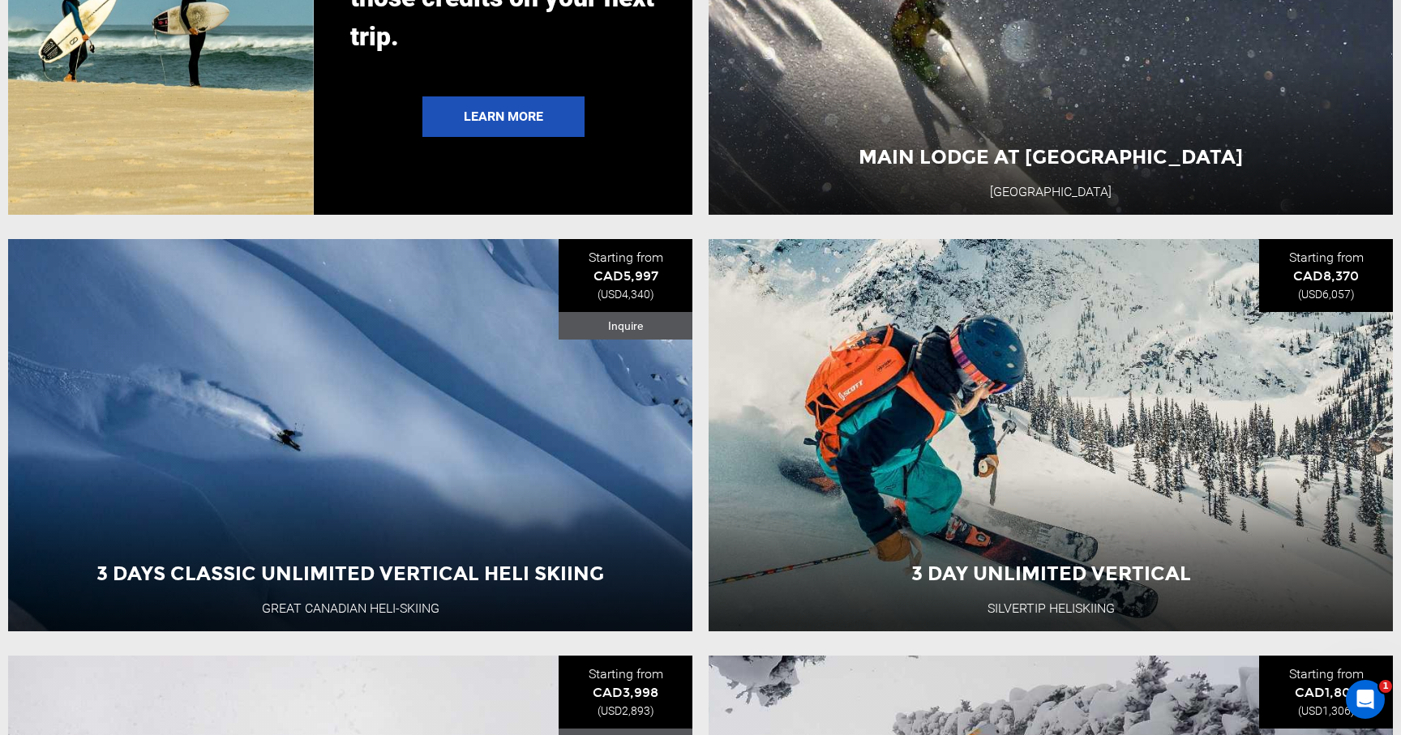
scroll to position [3986, 0]
